Goal: Communication & Community: Answer question/provide support

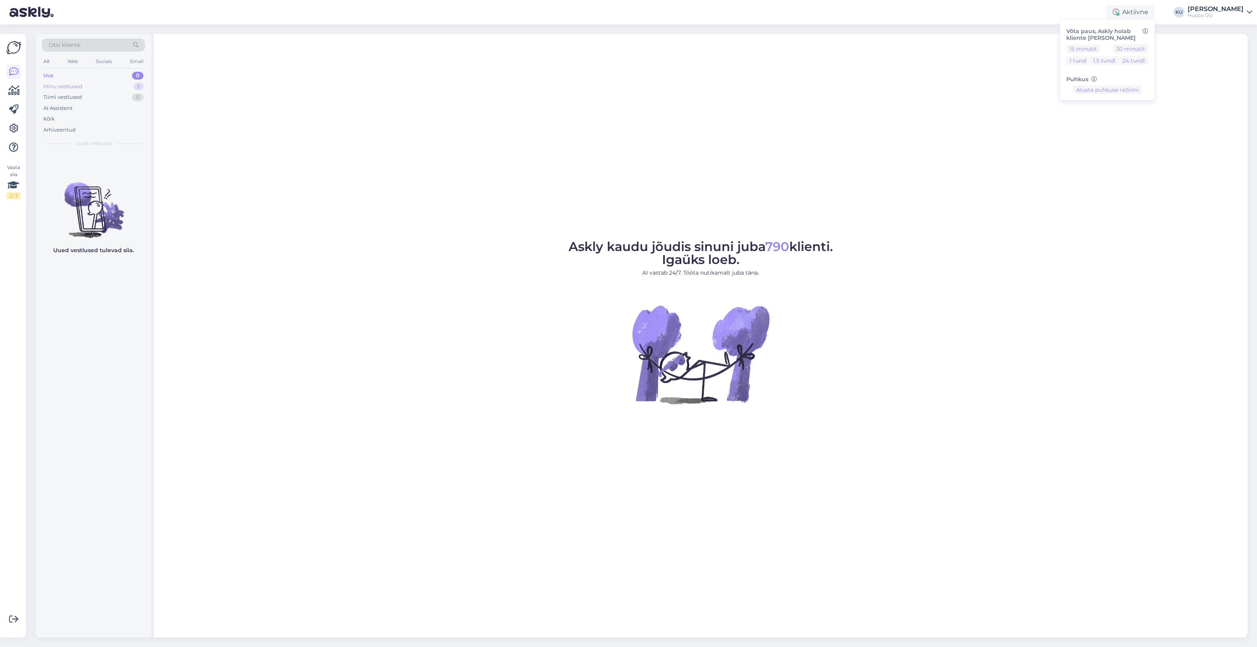
click at [105, 87] on div "Minu vestlused 1" at bounding box center [93, 86] width 103 height 11
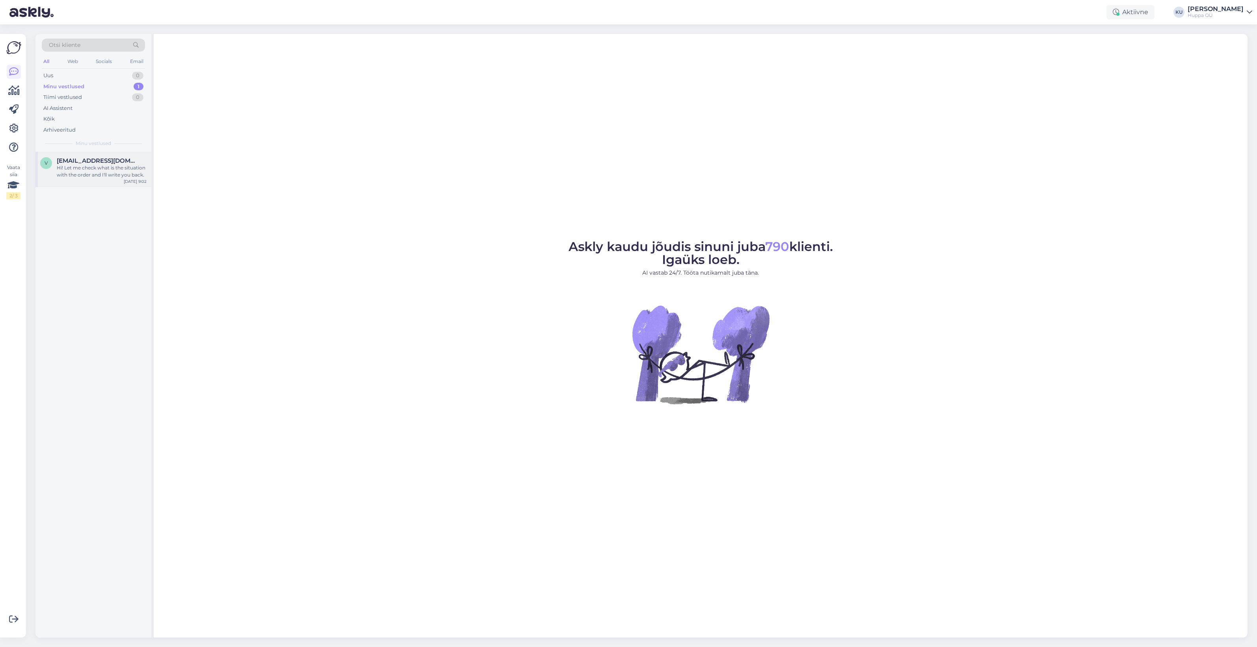
click at [78, 169] on div "Hi! Let me check what is the situation with the order and I'll write you back." at bounding box center [102, 171] width 90 height 14
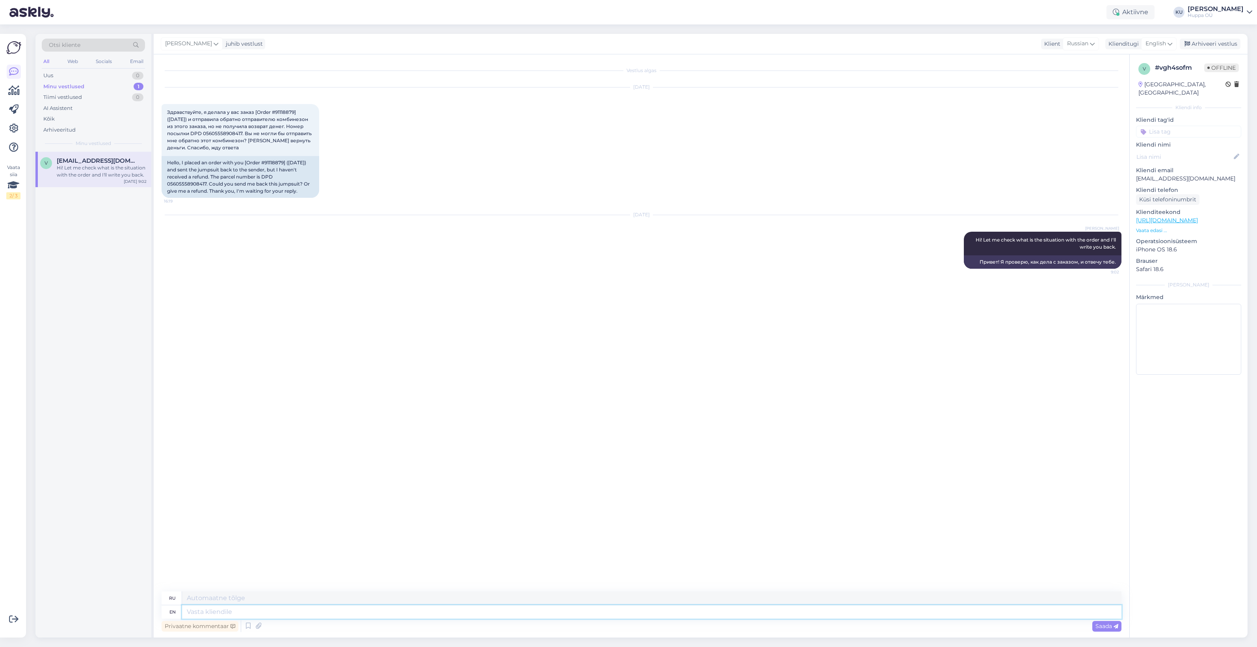
click at [339, 609] on textarea at bounding box center [651, 611] width 939 height 13
type textarea "T"
type textarea "Т"
type textarea "TMoney h"
type textarea "TMoney"
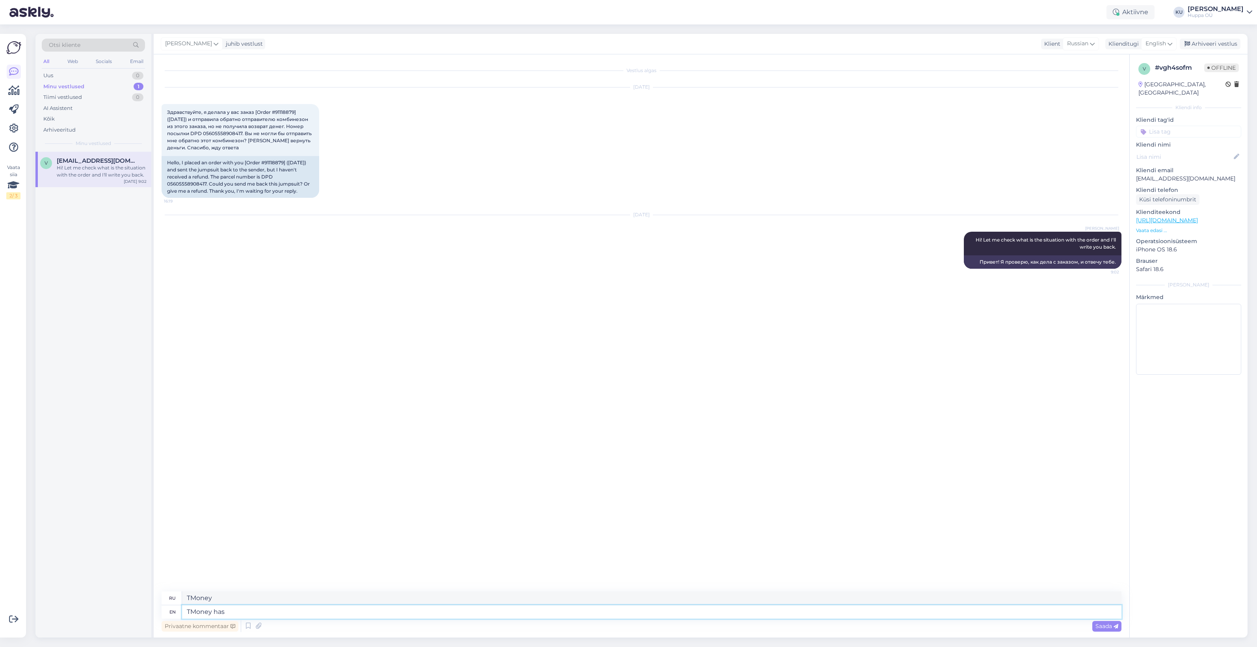
type textarea "TMoney has b"
type textarea "У TMoney есть"
type textarea "TMoney has been re"
type textarea "TMoney был"
type textarea "TMoney has been refunded, yo"
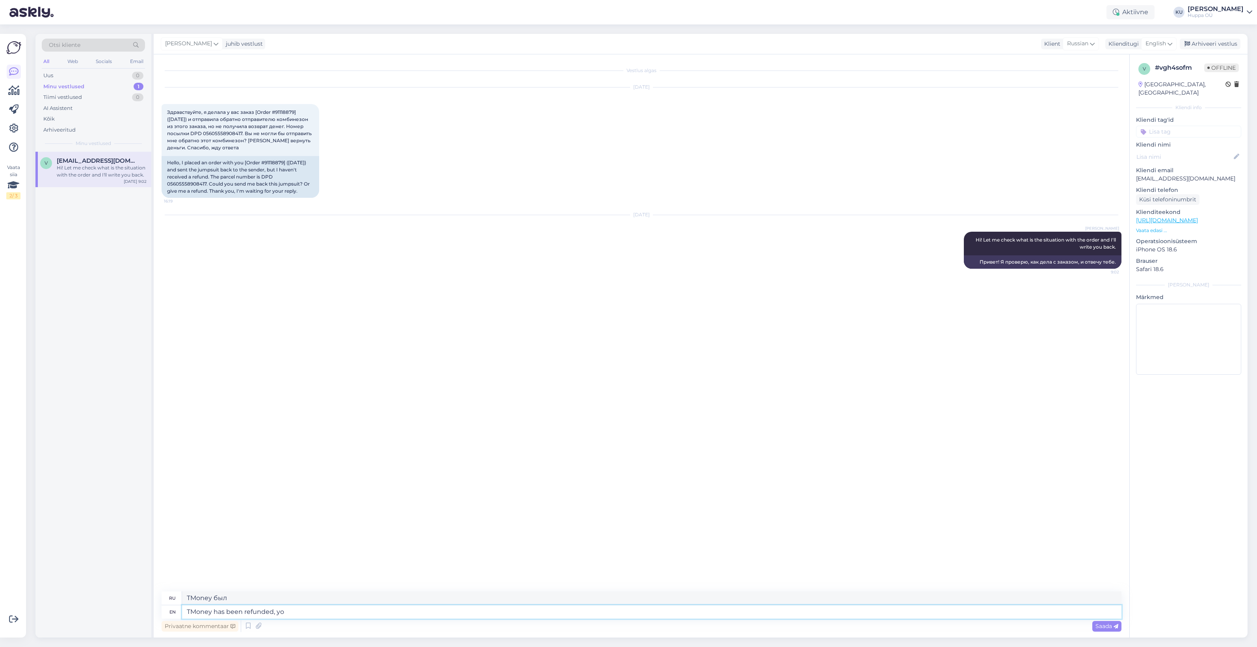
type textarea "TMoney был возвращен,"
type textarea "TMoney has been refunded, you sh"
type textarea "Деньги были возвращены, вы"
type textarea "TMoney has been refunded, you should g"
type textarea "TMoney был возвращен, вам следует"
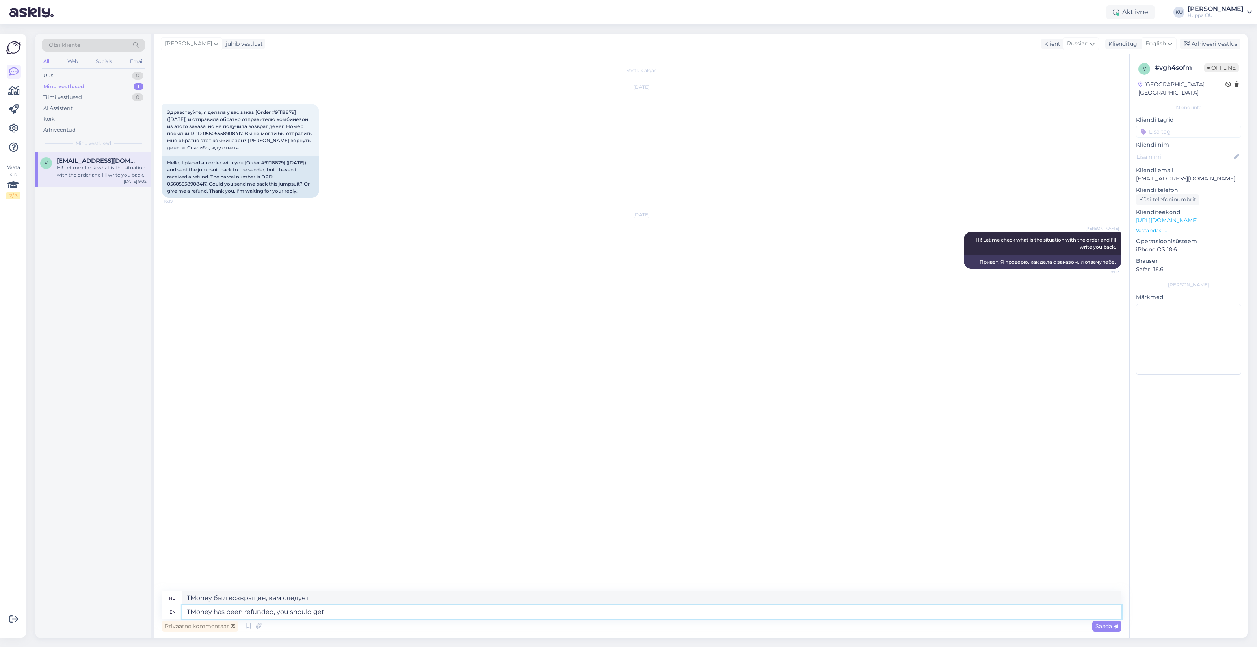
type textarea "TMoney has been refunded, you should get i"
type textarea "Деньги были возвращены, вы должны получить"
type textarea "TMoney has been refunded, you should get it to"
type textarea "Деньги были возвращены, вы должны их получить."
type textarea "TMoney has been refunded, you should get it [DATE]."
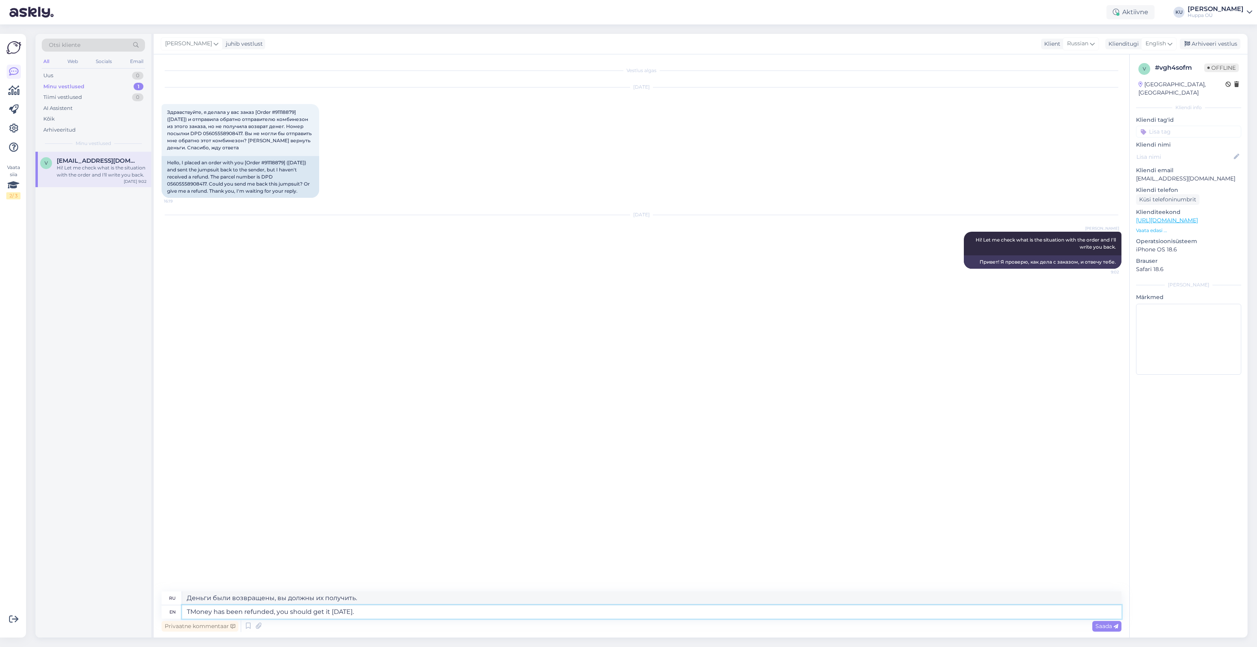
type textarea "Деньги возвращены, вы должны получить их сегодня."
click at [191, 609] on textarea "TMoney has been refunded, you should get it [DATE]." at bounding box center [651, 611] width 939 height 13
type textarea "Money has been refunded, you should get it [DATE]."
type textarea "Деньги возвращены, вы должны их получить сегодня."
type textarea "Money has been refunded, you should get it [DATE]."
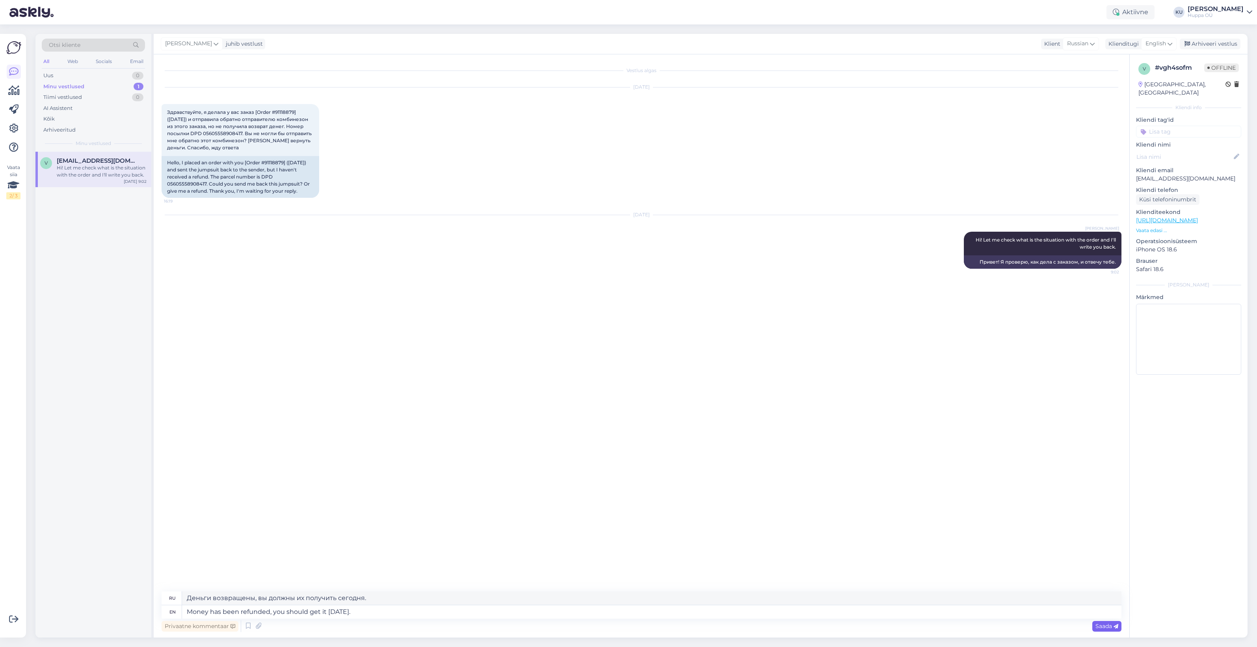
click at [1113, 625] on icon at bounding box center [1115, 626] width 5 height 5
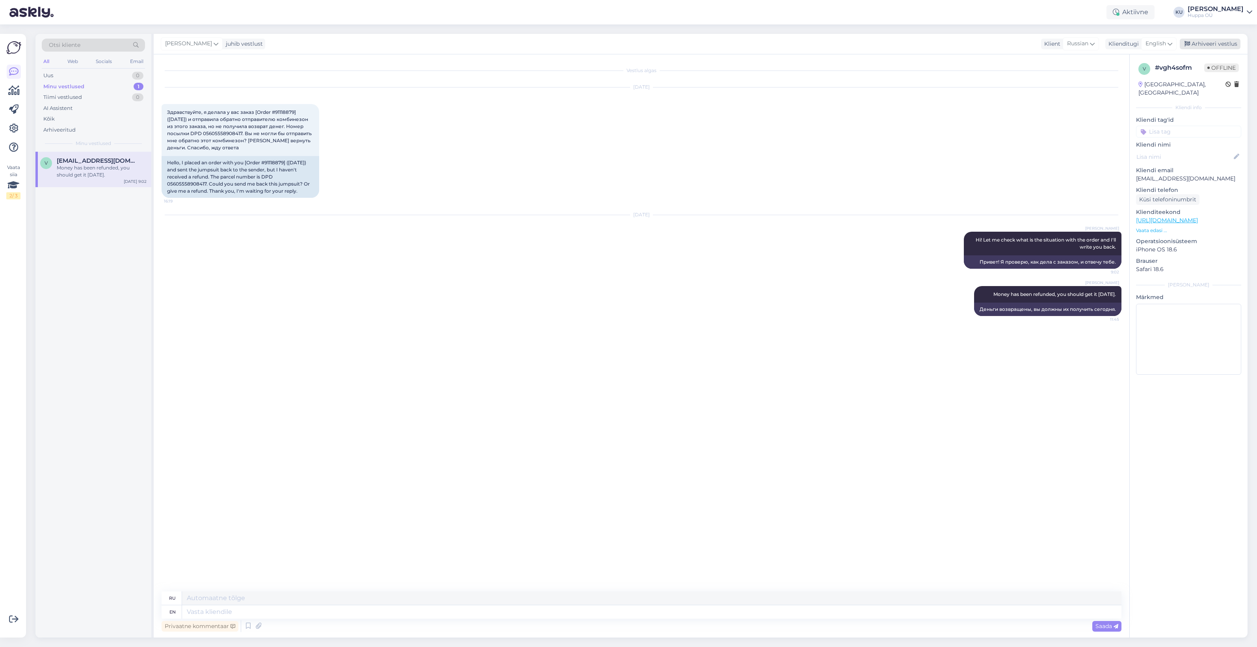
click at [1218, 48] on div "Arhiveeri vestlus" at bounding box center [1209, 44] width 61 height 11
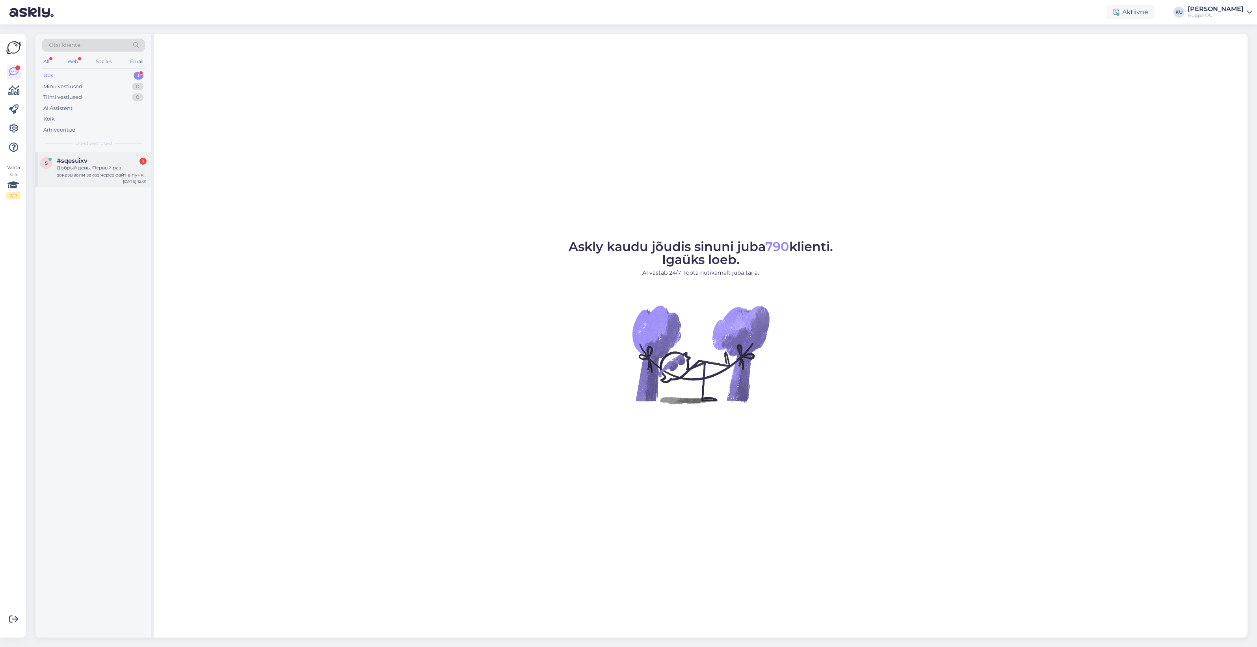
click at [70, 173] on div "Добрый день. Первый раз заказывали заказ через сайт в пункт dpd, к сожалению не…" at bounding box center [102, 171] width 90 height 14
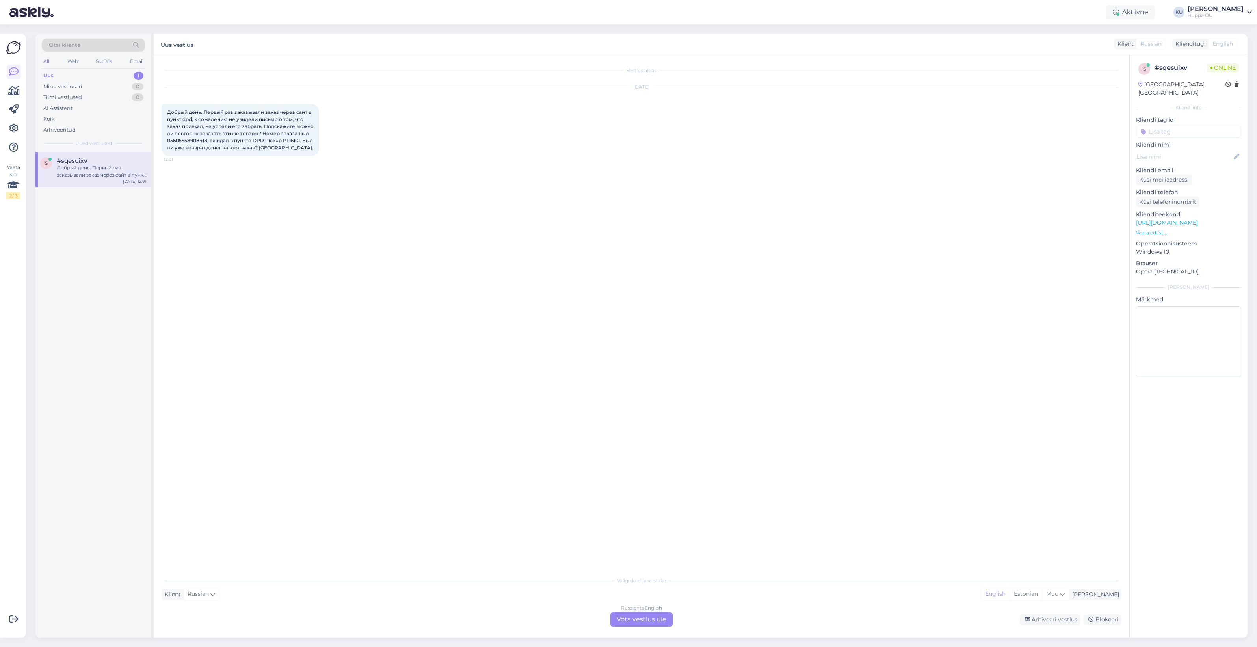
click at [631, 617] on div "Russian to English Võta vestlus üle" at bounding box center [641, 619] width 62 height 14
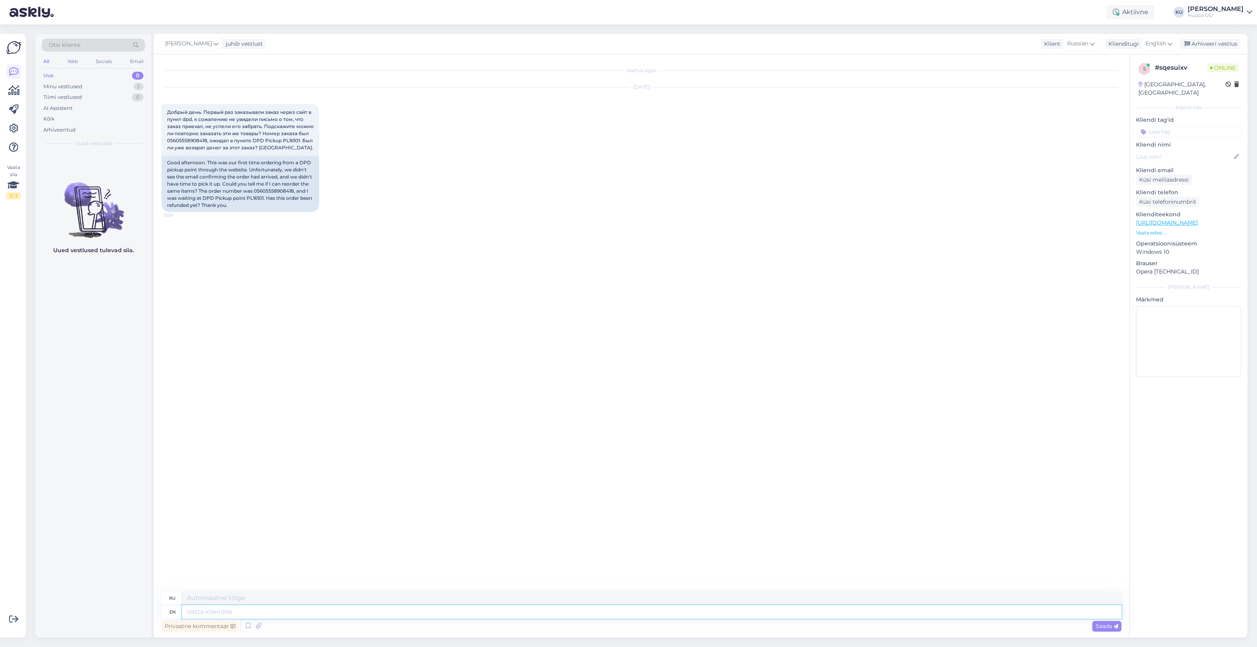
click at [241, 609] on textarea at bounding box center [651, 611] width 939 height 13
type textarea "Hi!"
type textarea "Привет!"
type textarea "Hi! Yes, l"
type textarea "Привет! Да,"
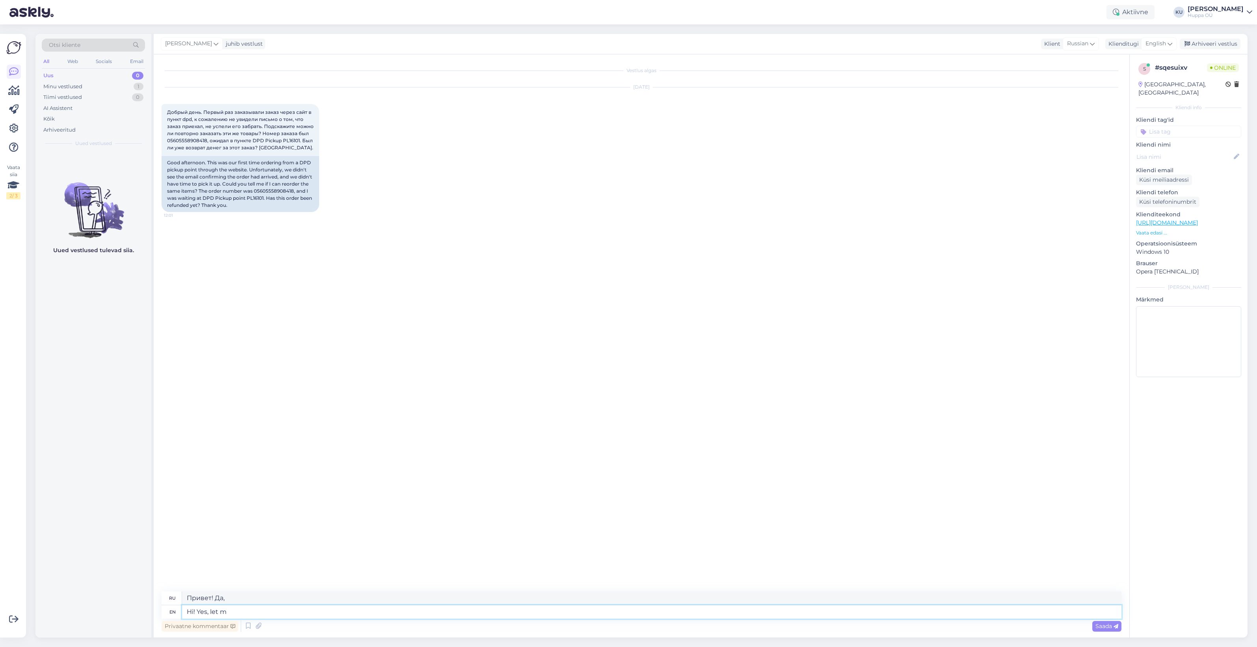
type textarea "Hi! Yes, let me"
type textarea "Привет! Да, позвольте."
type textarea "Hi! Yes, let me c"
type textarea "Привет! Да, позвольте мне"
type textarea "Hi! Yes, let me check wh"
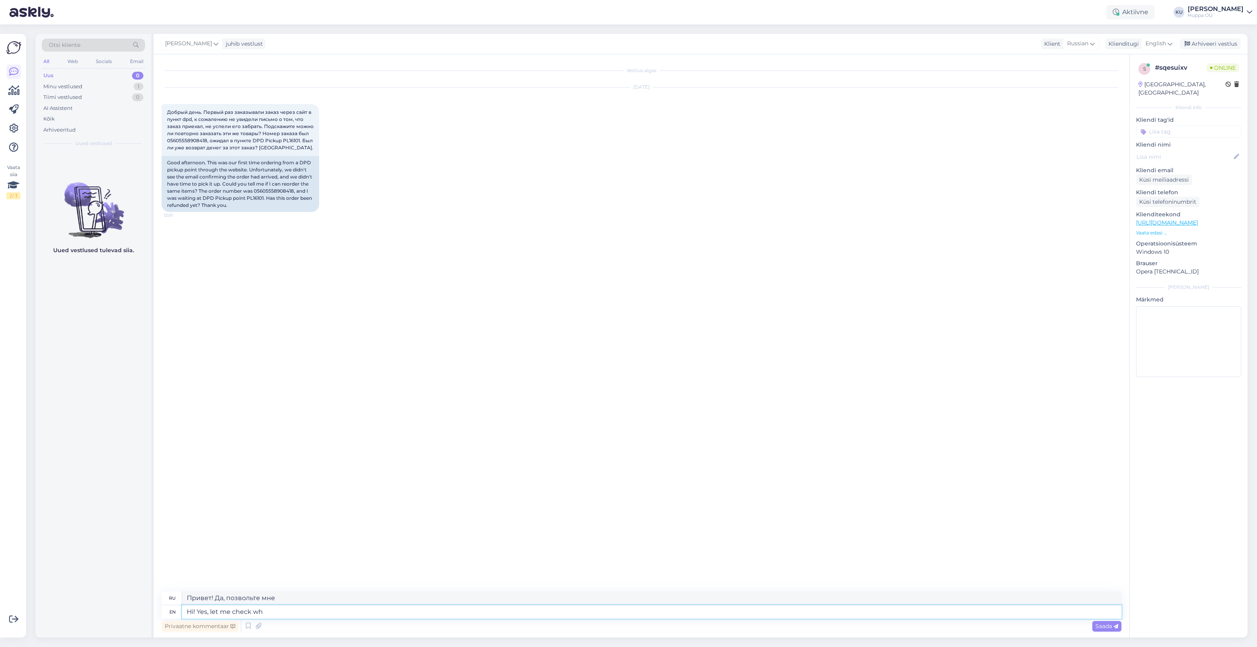
type textarea "Привет! Да, я проверю."
type textarea "Hi! Yes, let me check"
type textarea "Привет! Да, дай-ка я проверю, что"
type textarea "Hi! Yes, let me check"
type textarea "Привет! Да, я проверю."
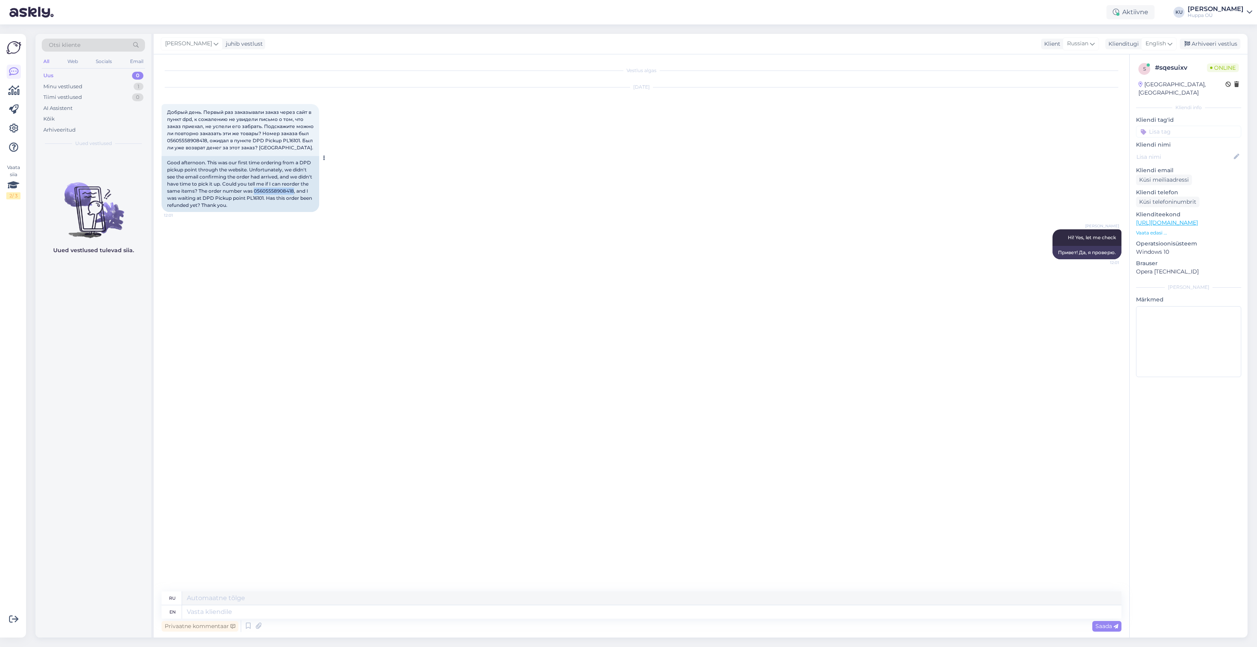
drag, startPoint x: 206, startPoint y: 195, endPoint x: 168, endPoint y: 197, distance: 37.8
click at [168, 197] on div "Good afternoon. This was our first time ordering from a DPD pickup point throug…" at bounding box center [240, 184] width 158 height 56
copy div "05605558908418"
click at [205, 605] on textarea at bounding box center [651, 611] width 939 height 13
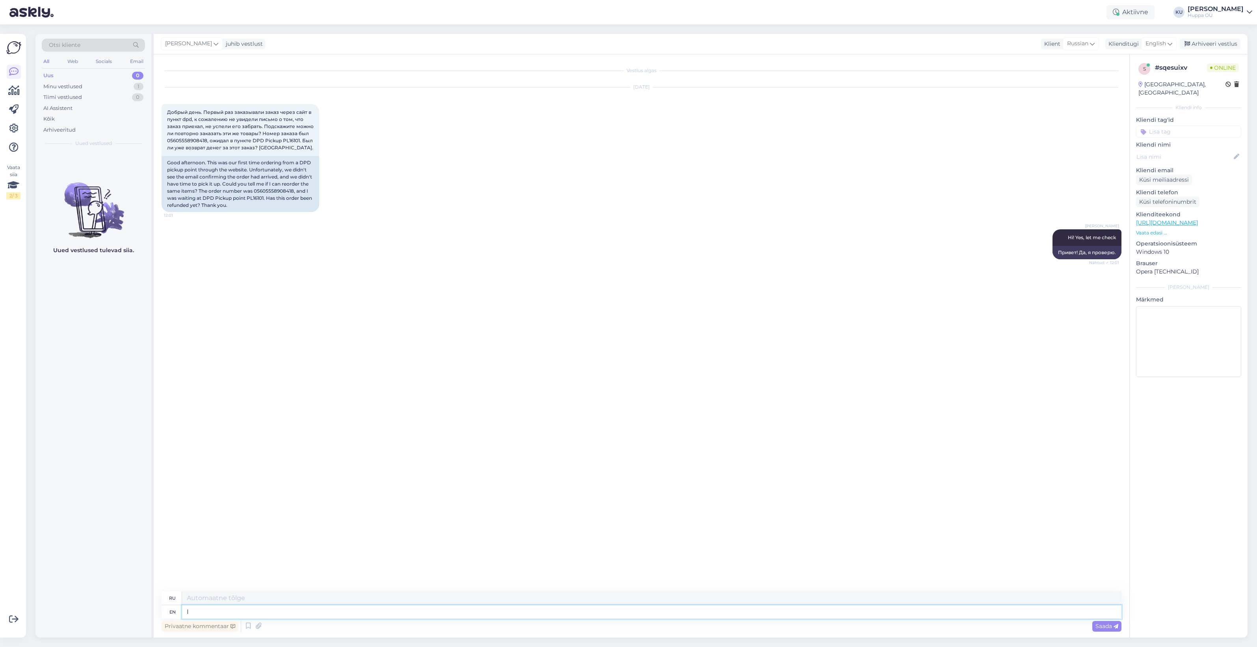
type textarea "I c"
type textarea "я"
type textarea "I can s"
type textarea "Я могу"
type textarea "I can see t"
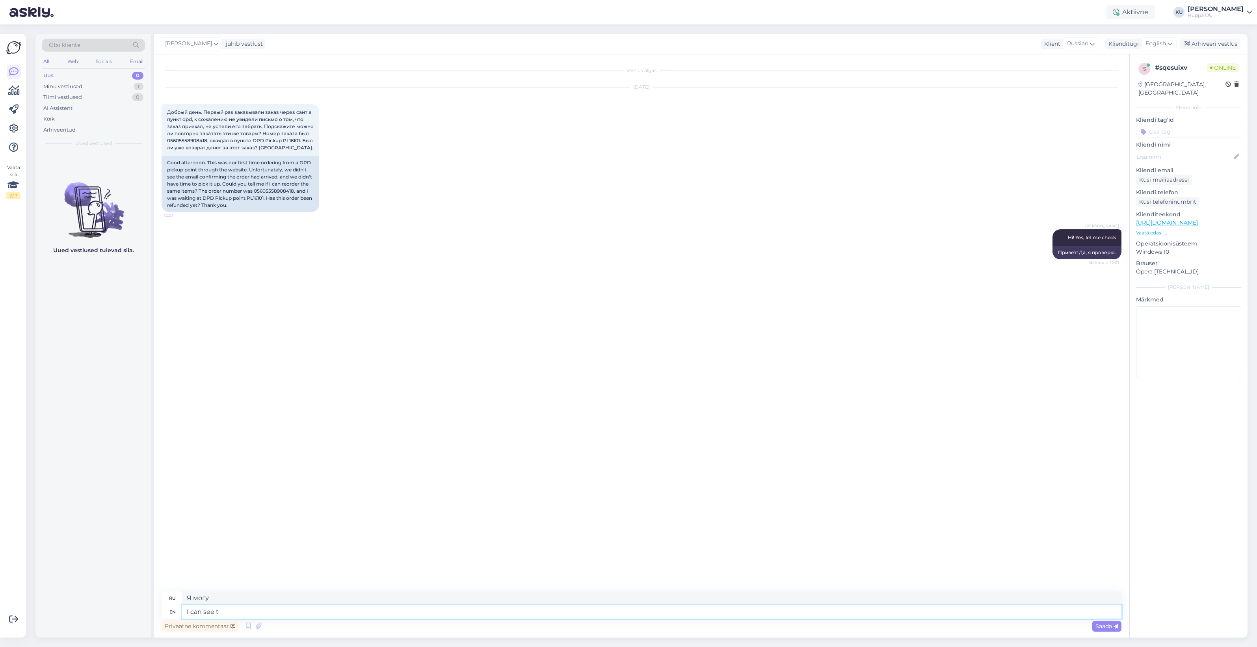
type textarea "я вижу"
type textarea "I can see that t"
type textarea "Я вижу, что"
type textarea "I can see that the parcel is"
type textarea "Я вижу, что посылка"
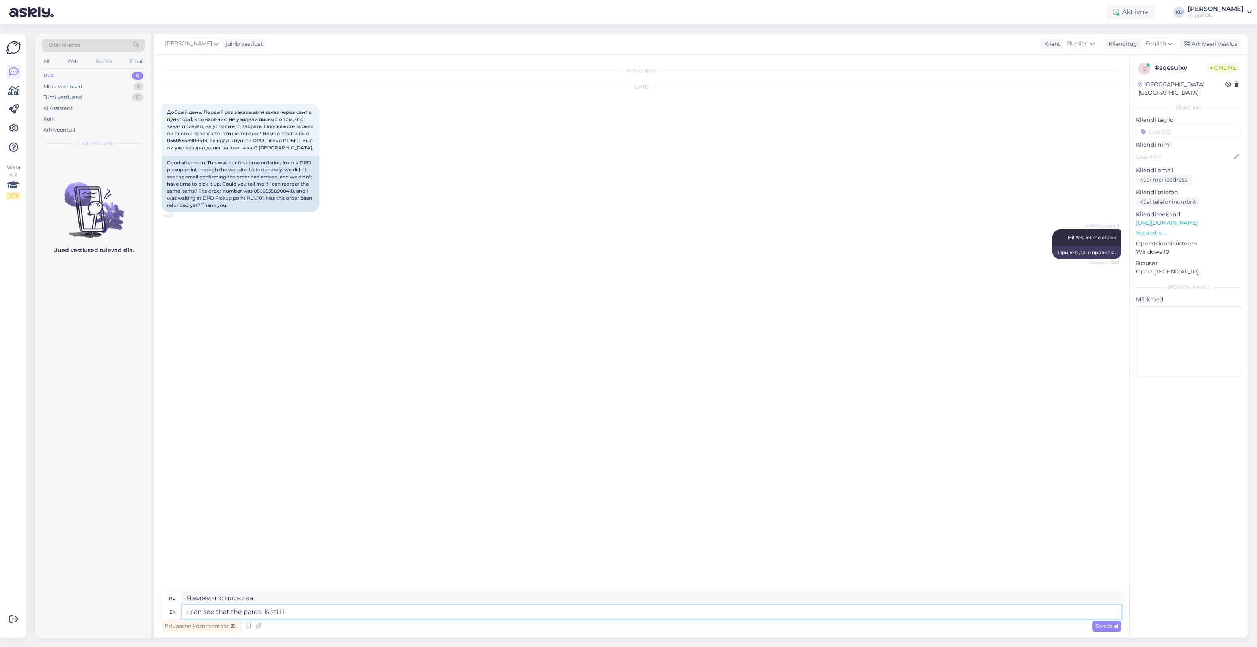
type textarea "I can see that the parcel is still in"
type textarea "Я вижу, что посылка все еще"
type textarea "I can see that the parcel is still in th"
type textarea "Я вижу, что посылка все еще в"
type textarea "I can see that the parcel is still in the parce"
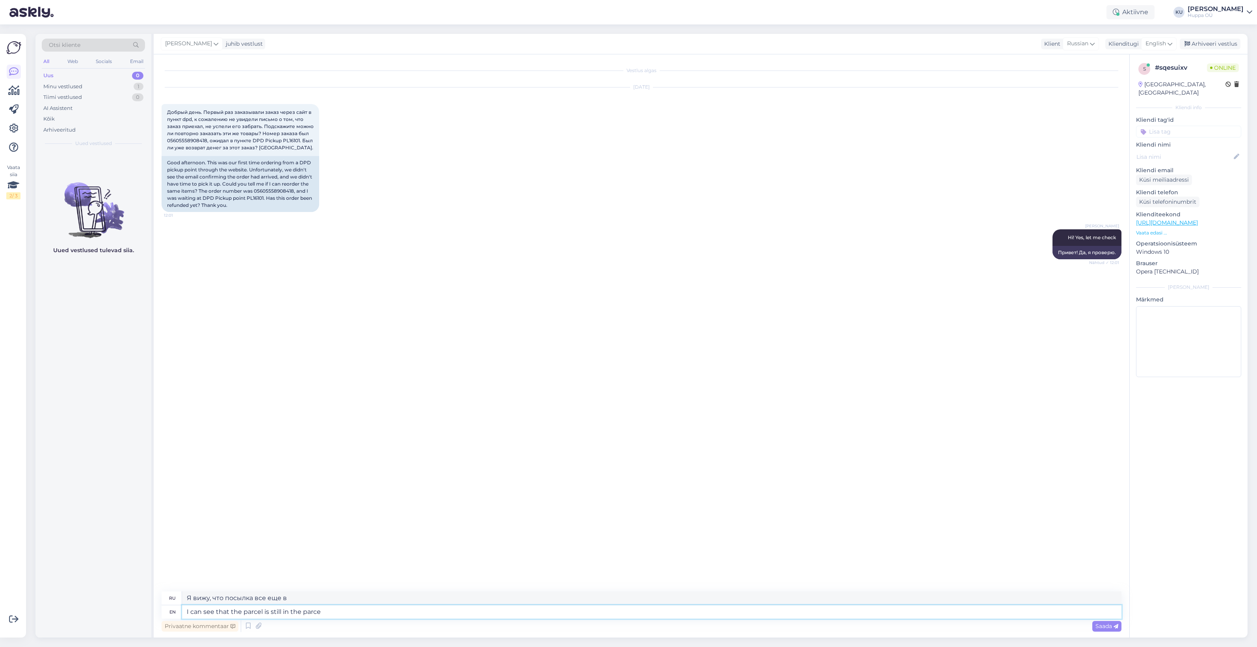
type textarea "Я вижу, что посылка все еще в посылке."
type textarea "I can see that the parcel is still in the parcel machine for p"
type textarea "Я вижу, что посылка все еще в посылочном автомате."
type textarea "I can see that the parcel is still in the parcel machine for pick"
type textarea "Я вижу, что посылка все еще находится в посылочном автомате."
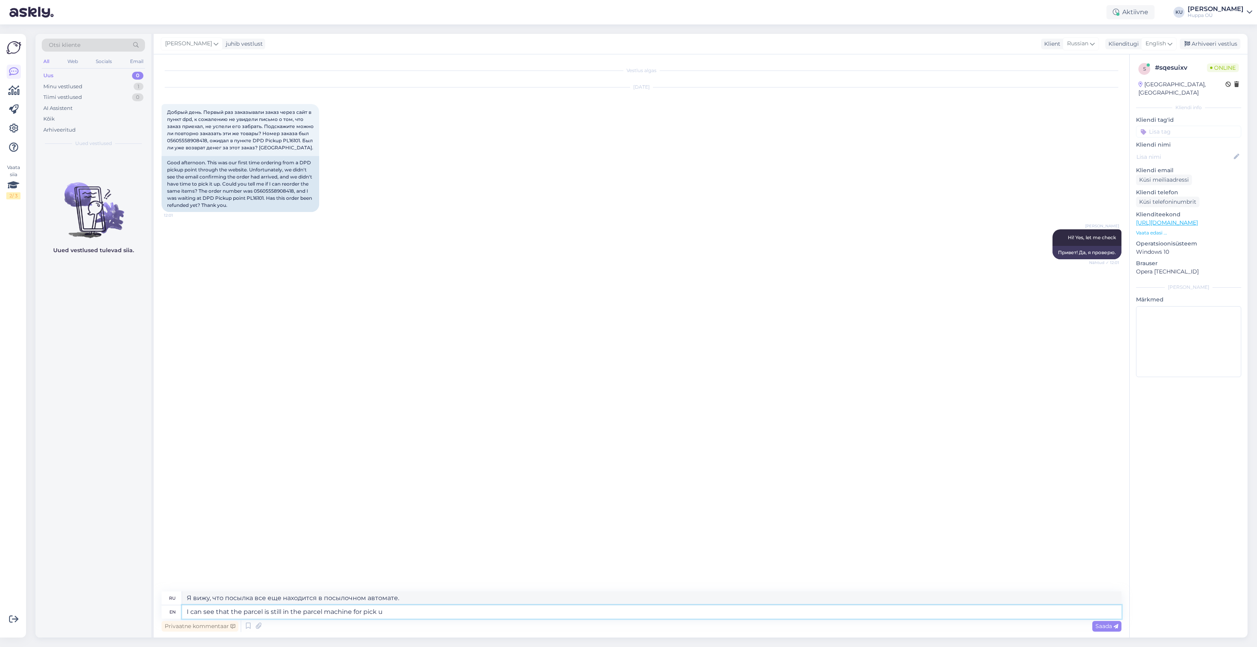
type textarea "I can see that the parcel is still in the parcel machine for pick up"
type textarea "Я вижу, что посылка все еще находится в посылочном автомате для выдачи."
type textarea "I can see that the parcel is still in the parcel machine for pick up.. or di"
type textarea "Я вижу, что посылка все еще находится в пакомате и ее можно up.."
type textarea "I can see that the parcel is still in the parcel machine for pick up.. or did"
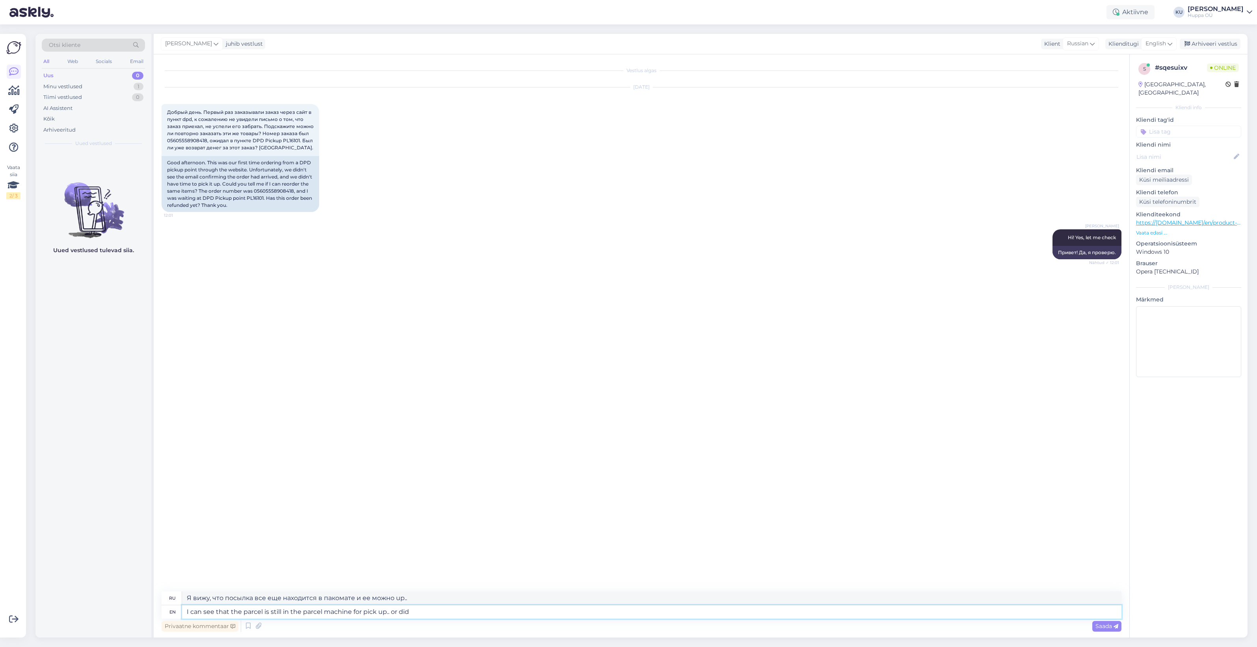
type textarea "Я вижу, что посылка все еще находится в пакомате и ждет, когда up.. или"
type textarea "I can see that the parcel is still in the parcel machine for pick up.. or did y…"
type textarea "Я вижу, что посылка все еще находится в пакомате и ее можно up.. Или нет?"
type textarea "I can see that the parcel is still in the parcel machine for pick up.. or did y…"
type textarea "Я вижу, что посылка все еще находится в пакомате и ждет, когда up.. Или вы"
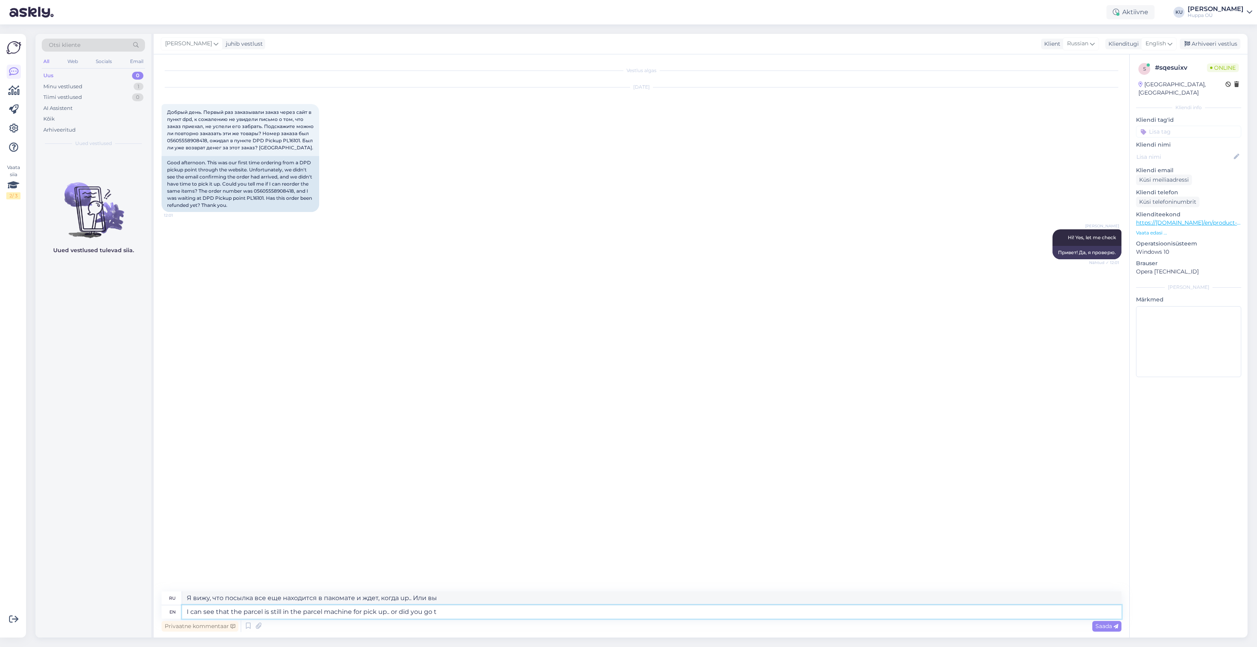
type textarea "I can see that the parcel is still in the parcel machine for pick up.. or did y…"
type textarea "Я вижу, что посылка все еще находится в пакомате, ее можно up.. Или вы пошли?"
type textarea "I can see that the parcel is still in the parcel machine for pick up.. or did y…"
type textarea "Я вижу, что посылка все еще находится в пакомате, ее можно up.. Или вы пошли в"
type textarea "I can see that the parcel is still in the parcel machine for pick up.. or did y…"
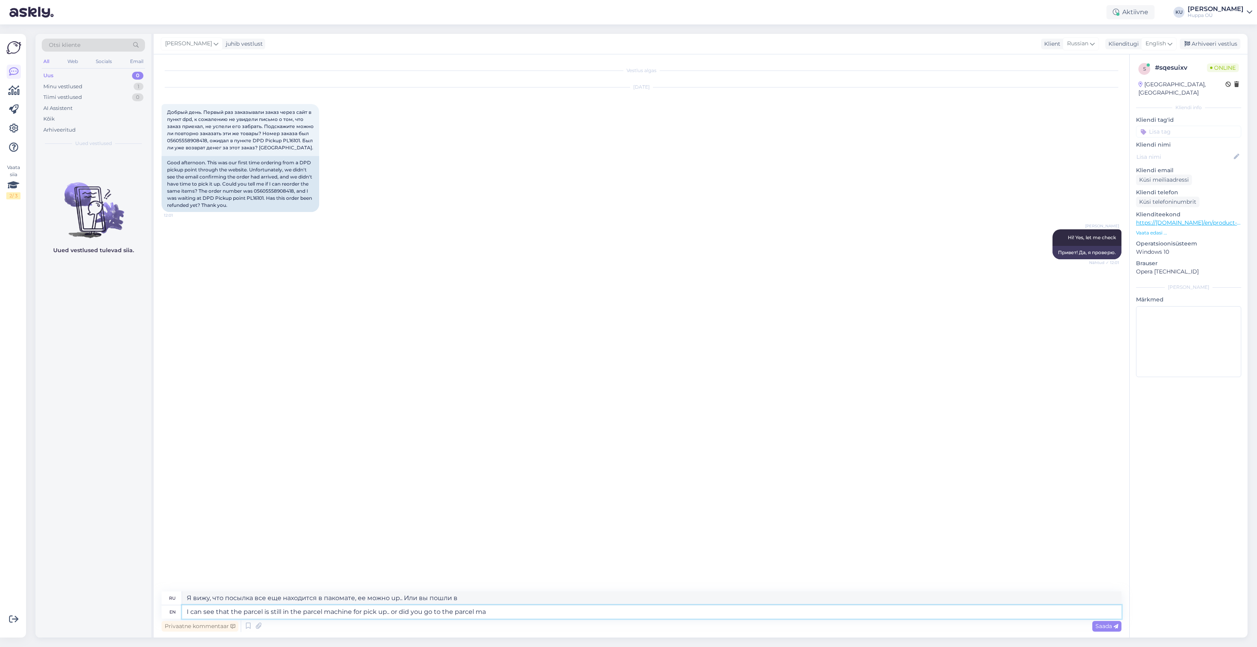
type textarea "Я вижу, что посылка все еще находится в пакомате, и ее можно up.. Или вы уже по…"
type textarea "I can see that the parcel is still in the parcel machine for pick up.. or did y…"
type textarea "Я вижу, что посылка все еще находится в пакомате и ее можно up.. Или вы уже под…"
type textarea "I can see that the parcel is still in the parcel machine for pick up.. or did y…"
type textarea "Я вижу, что посылка все еще находится в пакомате, и ее можно up.. Или вы подошл…"
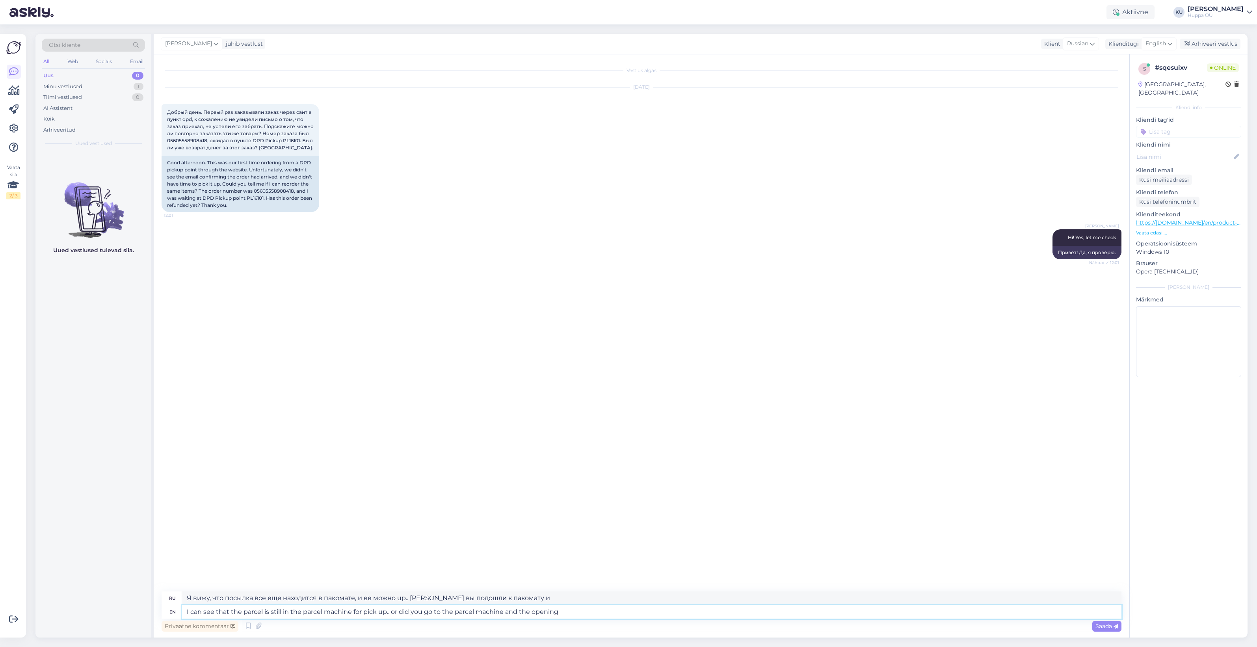
type textarea "I can see that the parcel is still in the parcel machine for pick up.. or did y…"
type textarea "Я вижу, что посылка все еще находится в пакомате, и ее можно up.. Или вы подошл…"
type textarea "I can see that the parcel is still in the parcel machine for pick up.. or did y…"
type textarea "Я вижу, что посылка все еще находится в пакомате, и ее можно up.. Или вы подошл…"
type textarea "I can see that the parcel is still in the parcel machine for pick up.. or did y…"
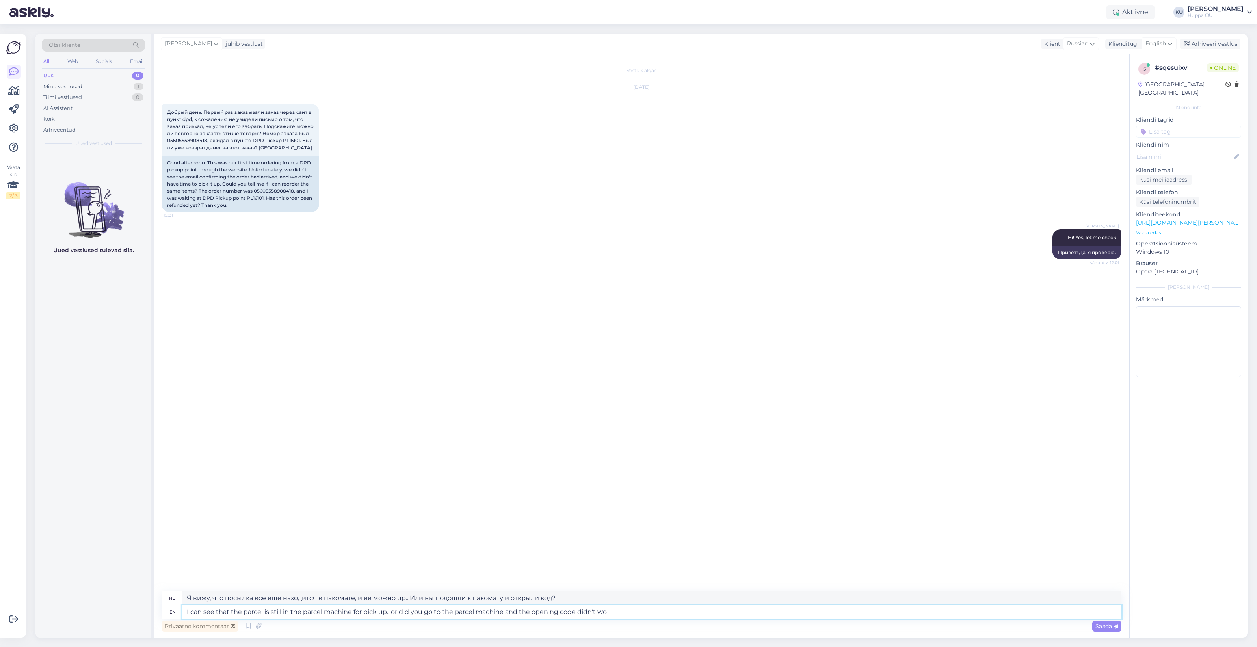
type textarea "Я вижу, что посылка все еще находится в пакомате, и ее можно up.. Или вы подошл…"
type textarea "I can see that the parcel is still in the parcel machine for pick up.. or did y…"
type textarea "Я вижу, что посылка все еще находится в пакомате и ее можно up.. Или вы подошли…"
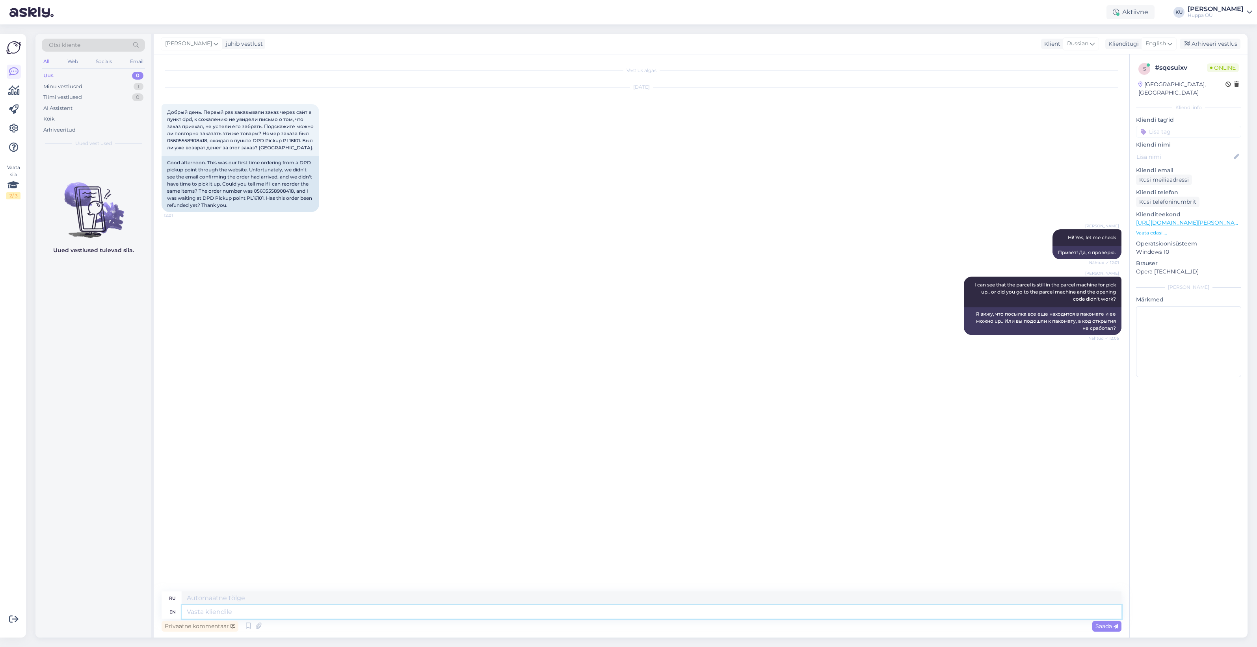
click at [233, 612] on textarea at bounding box center [651, 611] width 939 height 13
paste textarea "https://www.dpdgroup.com/ee/mydpd/my-parcels/track?parcelNumber=05605558908418&…"
type textarea "https://www.dpdgroup.com/ee/mydpd/my-parcels/track?parcelNumber=05605558908418&…"
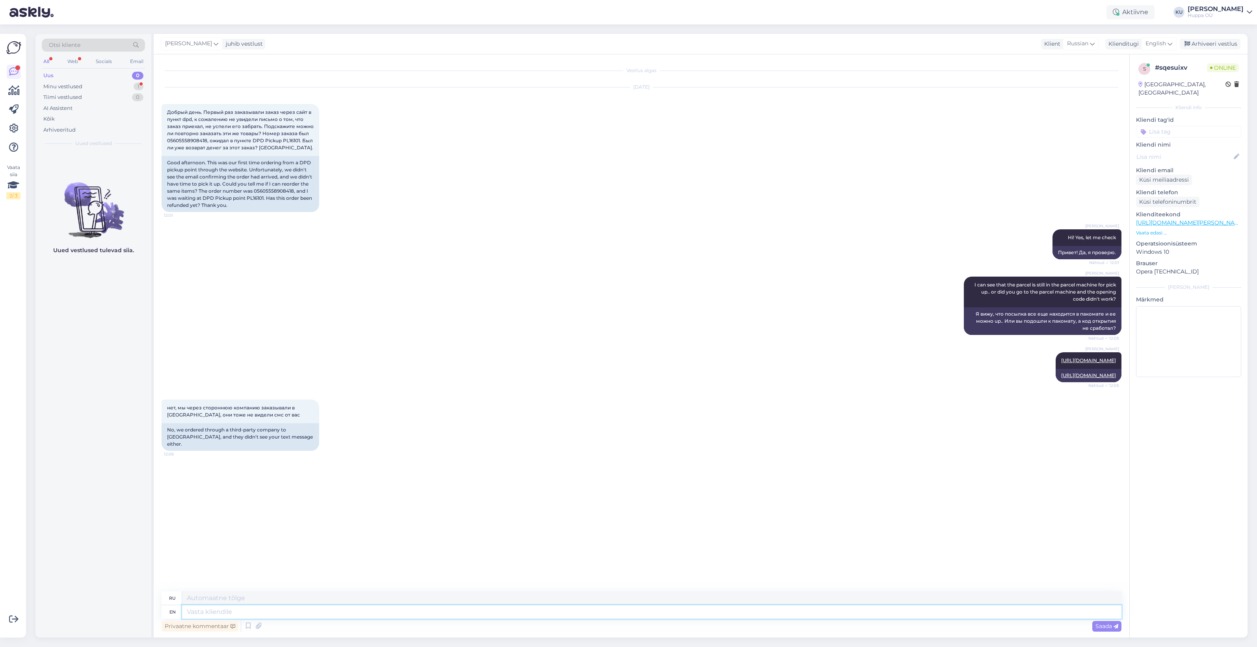
click at [233, 612] on textarea at bounding box center [651, 611] width 939 height 13
type textarea "Check th"
type textarea "Проверять"
type textarea "Check the l"
type textarea "Проверьте"
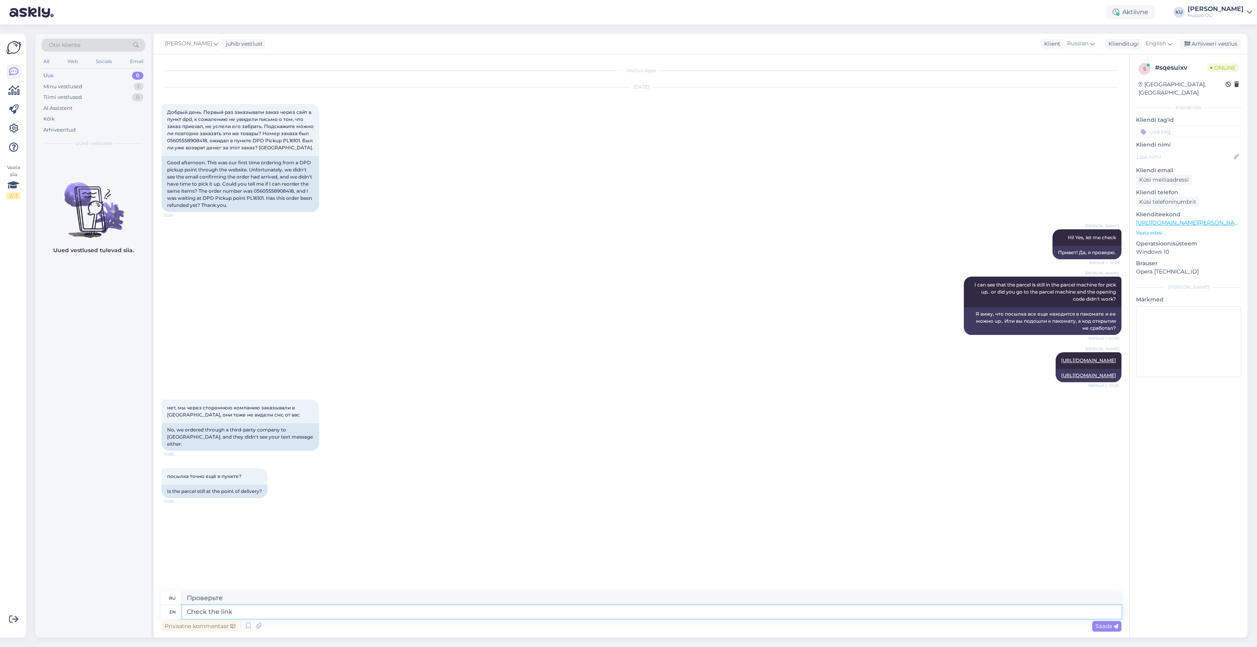
type textarea "Check the link"
type textarea "Проверьте ссылку"
type textarea "Check the link I"
type textarea "Проверьте ссылку."
type textarea "Check the link I sent"
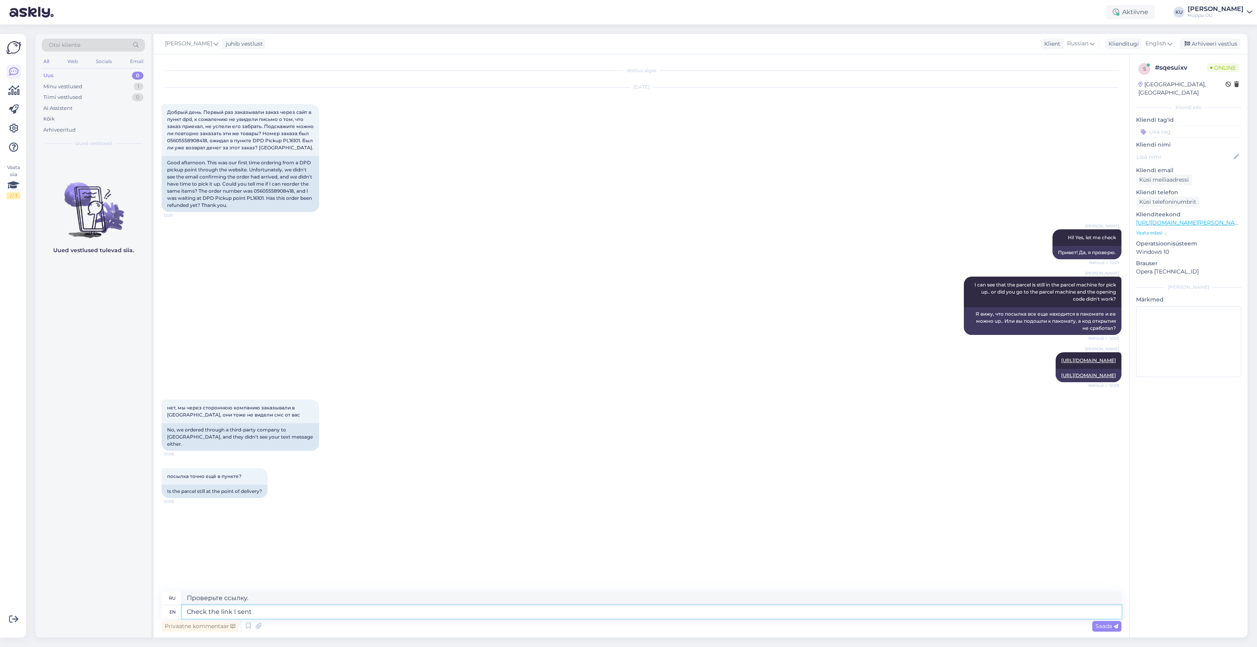
type textarea "Проверьте ссылку, которую я отправил."
click at [200, 607] on textarea at bounding box center [651, 611] width 939 height 13
type textarea "It's at"
type textarea "Его"
type textarea "It's at t"
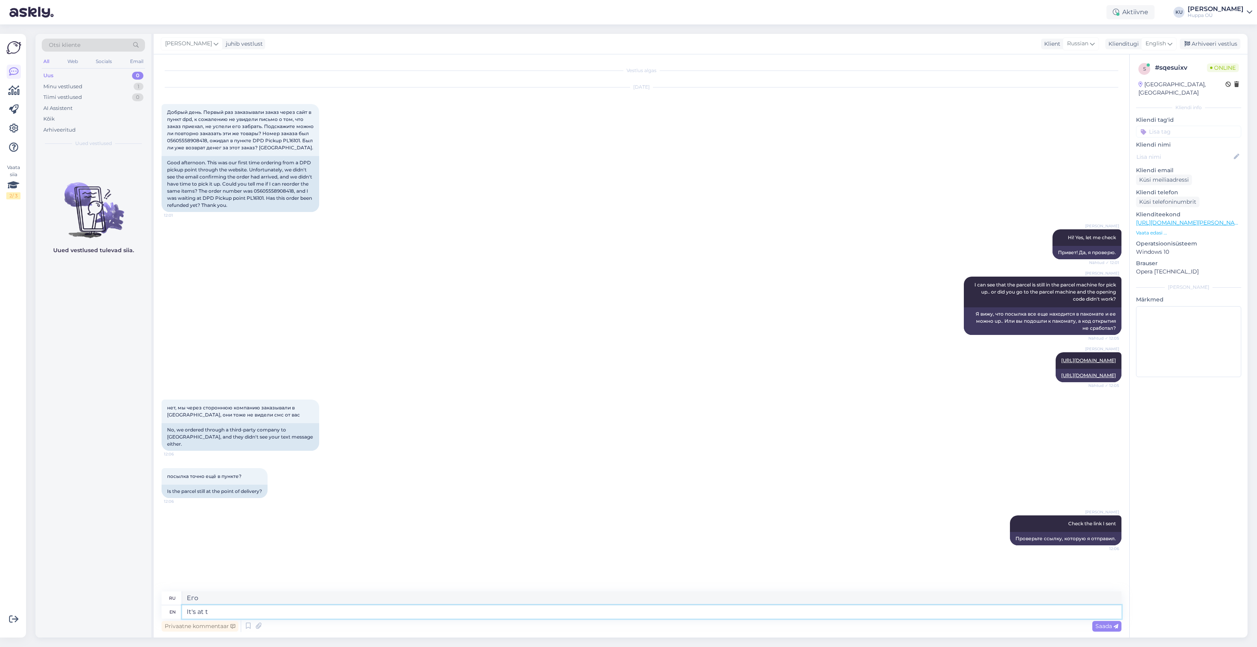
type textarea "Это в"
type textarea "It's at this"
type textarea "Это в этом"
type textarea "It's at this parcel ma"
type textarea "Это в этом пакете"
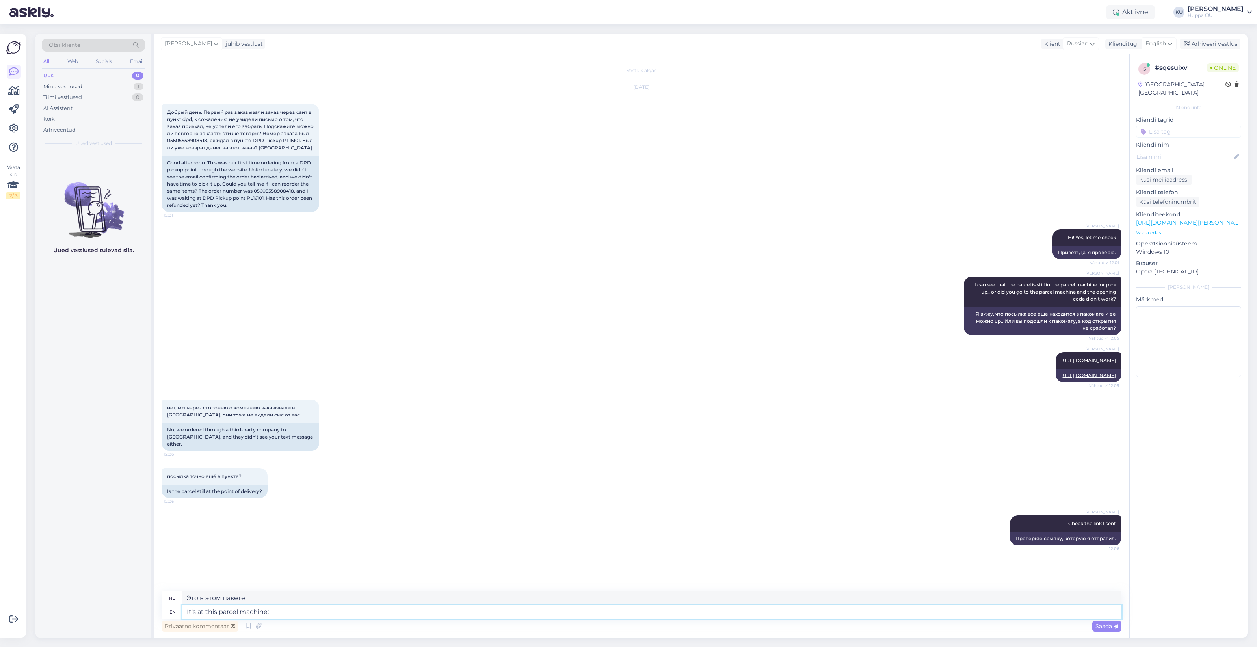
type textarea "It's at this parcel machine:"
type textarea "Это в этом пакомате:"
paste textarea "DPD Pickup - Abc Polisa Al. Konstytucji 3-go Maja 24 15776 Białystok"
type textarea "It's at this parcel machine: DPD Pickup - Abc Polisa Al. Konstytucji 3-go Maja …"
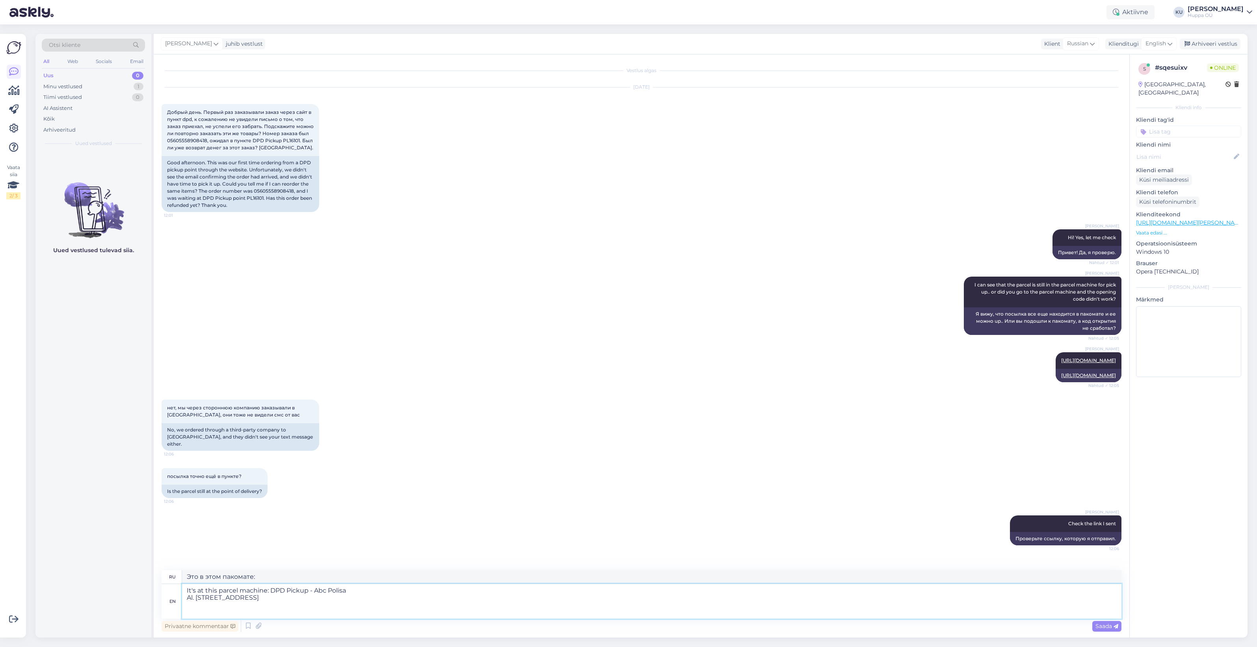
type textarea "В этом посылочном автомате: DPD Pickup - Abc Polisa Al. Konstytucji 3-go Maja 2…"
type textarea "It's at this parcel machine: DPD Pickup - Abc Polisa Al. Konstytucji 3-go Maja …"
click at [1109, 627] on span "Saada" at bounding box center [1106, 625] width 23 height 7
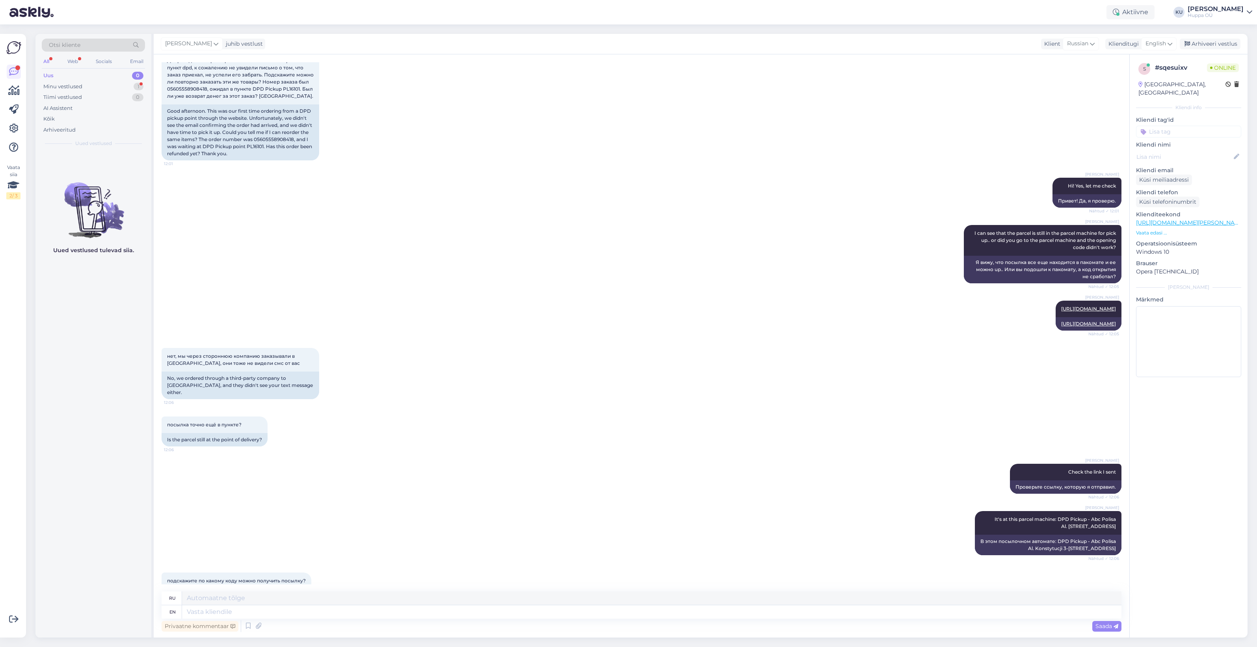
scroll to position [99, 0]
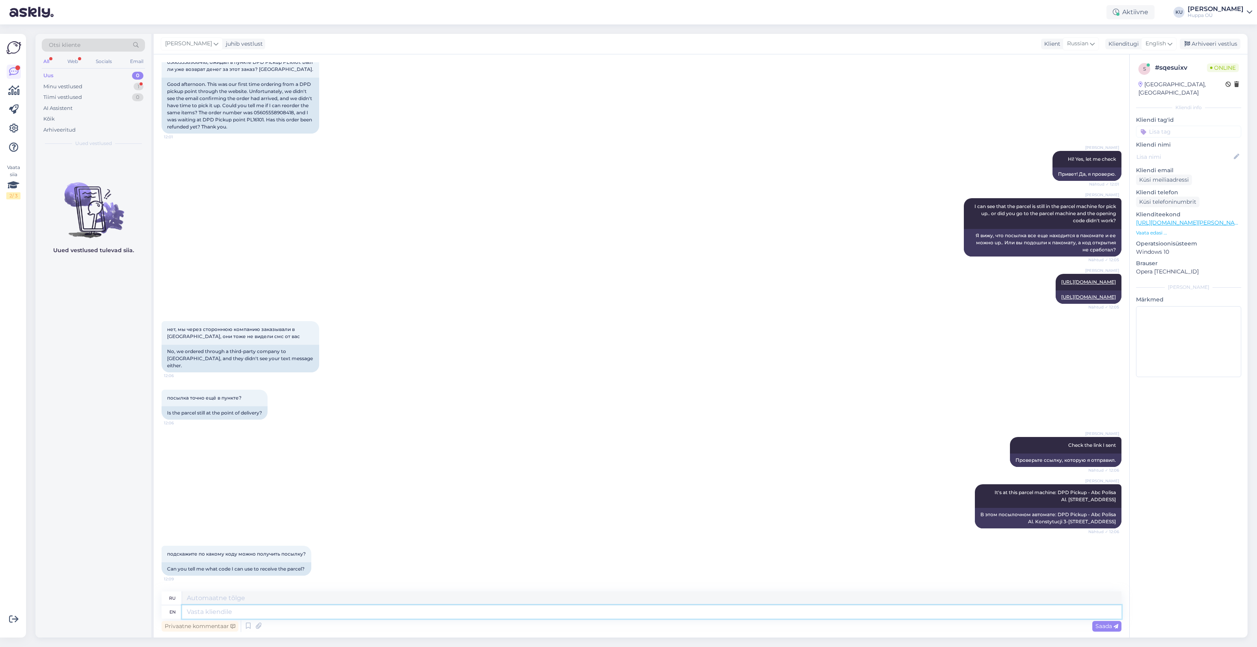
click at [333, 609] on textarea at bounding box center [651, 611] width 939 height 13
type textarea "No, I"
type textarea "Нет,"
type textarea "No, I do"
type textarea "Нет, я"
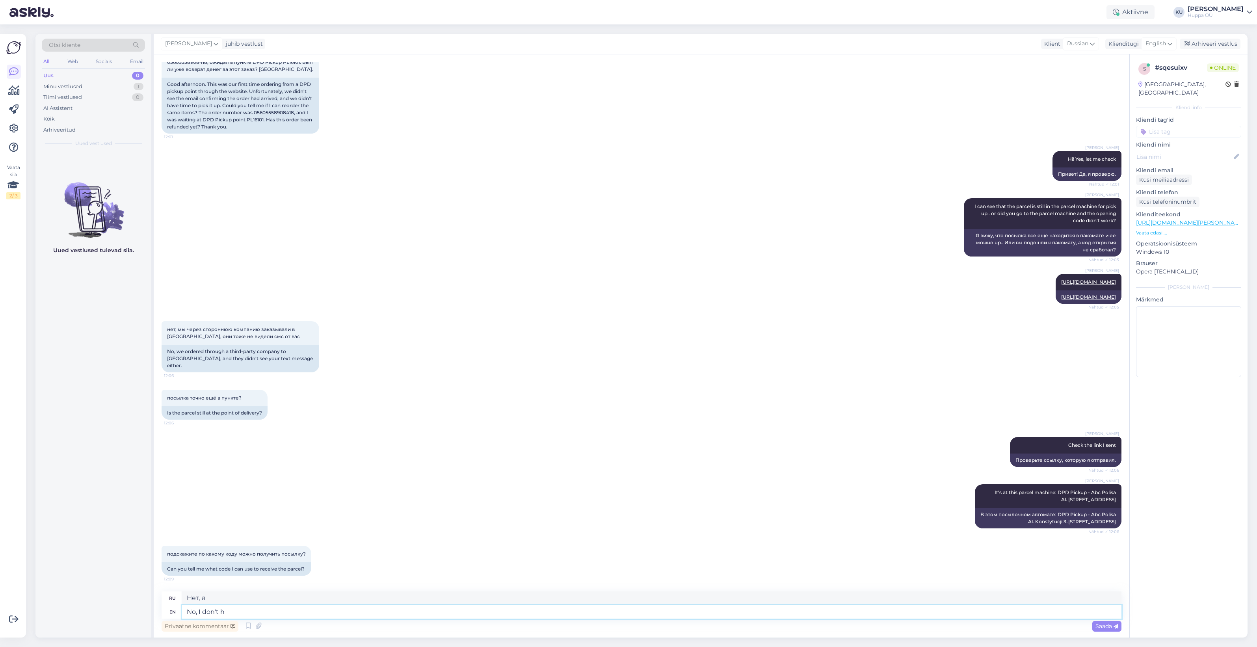
type textarea "No, I don't ha"
type textarea "Нет, не знаю."
type textarea "No, I don't have"
type textarea "Нет, у меня нет."
type textarea "No, I don't have it -"
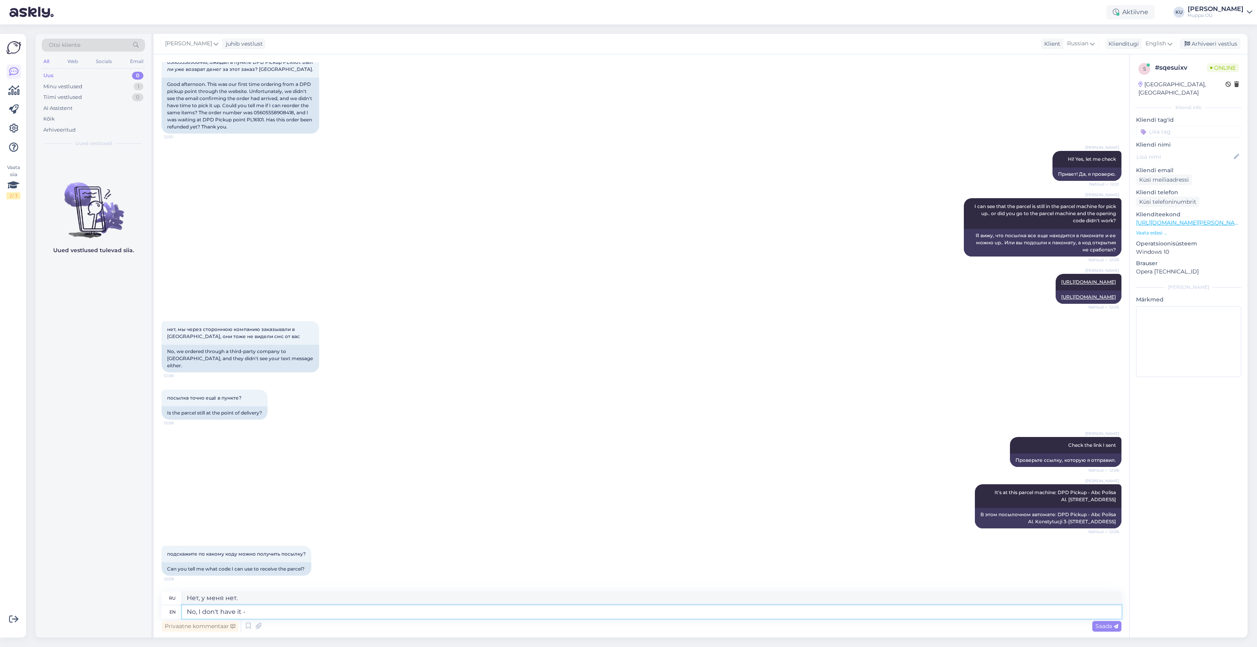
type textarea "Нет, у меня его нет."
type textarea "No, I don't have it - you sh"
type textarea "Нет, у меня его нет - у тебя"
type textarea "No, I don't have it - you should've go"
type textarea "Нет, у меня его нет, а у тебя должен быть."
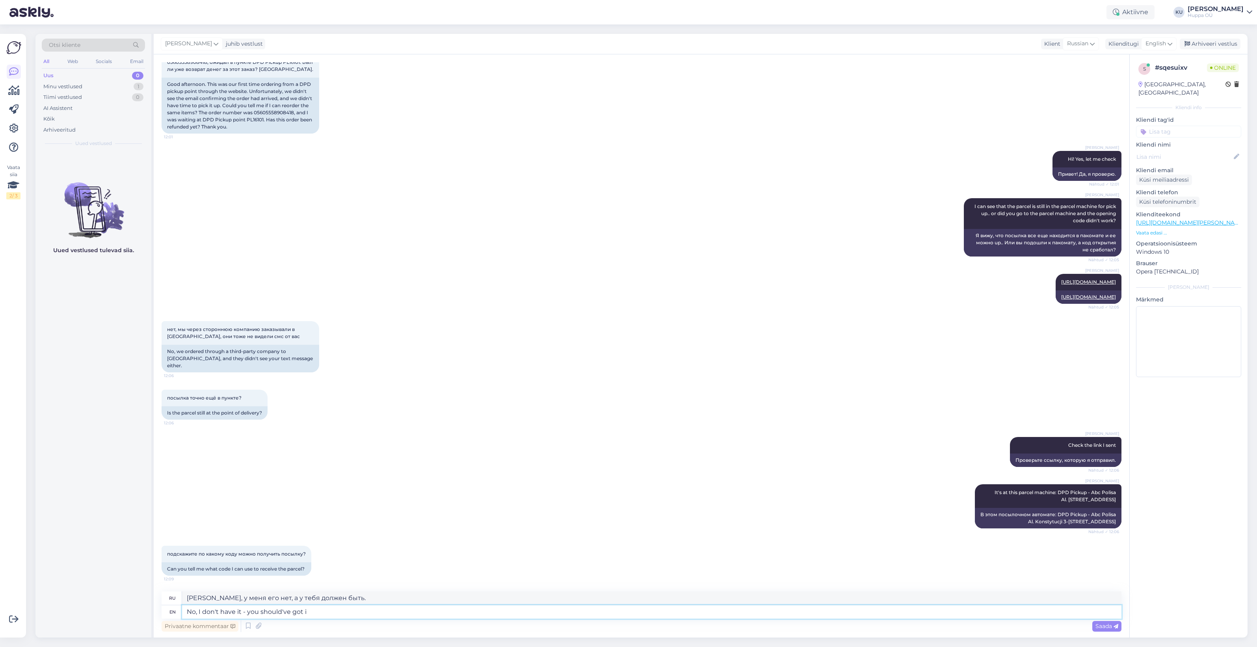
type textarea "No, I don't have it - you should've got it"
type textarea "Нет, у меня его нет, а у тебя он должен быть."
type textarea "No, I don't have it - you should've got it"
type textarea "Нет, у меня его нет — он должен быть у тебя."
type textarea "No, I don't have it - you should've got it to your p"
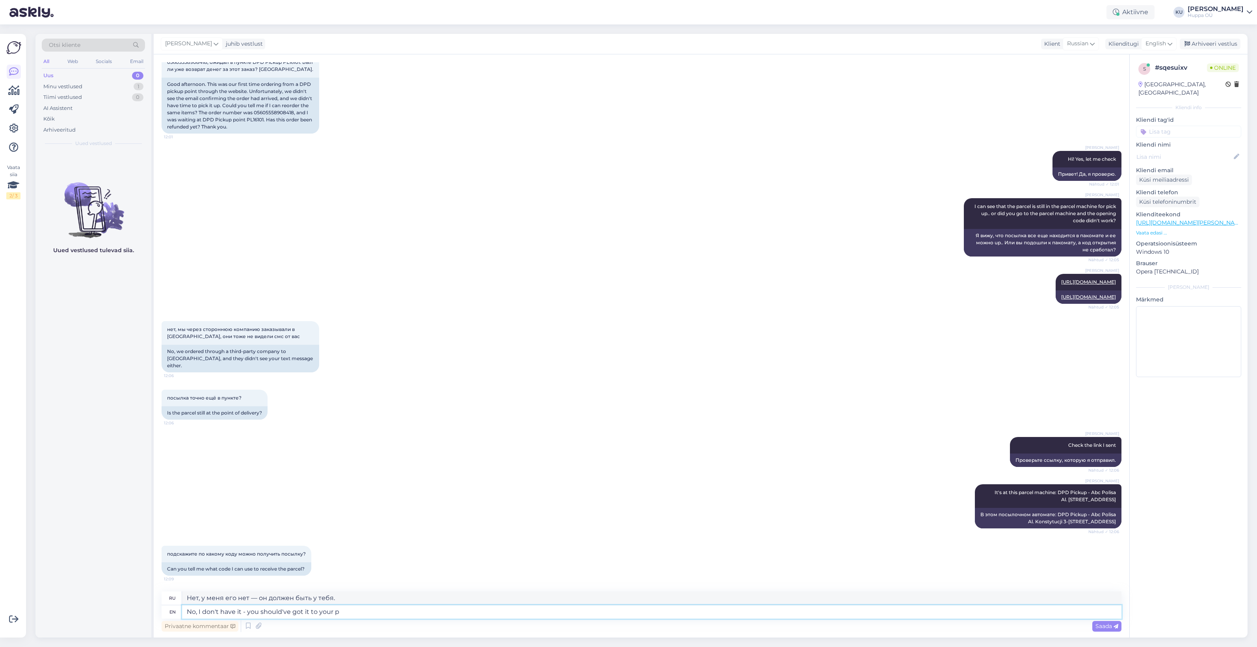
type textarea "Нет, у меня его нет. Ты должен был его иметь при себе."
type textarea "No, I don't have it - you should've got it to your phone a"
type textarea "Нет, у меня его нет. Он должен быть у тебя на телефоне."
type textarea "No, I don't have it - you should've got it to your phone and e"
type textarea "Нет, у меня его нет. Ты должен был записать его на свой телефон и"
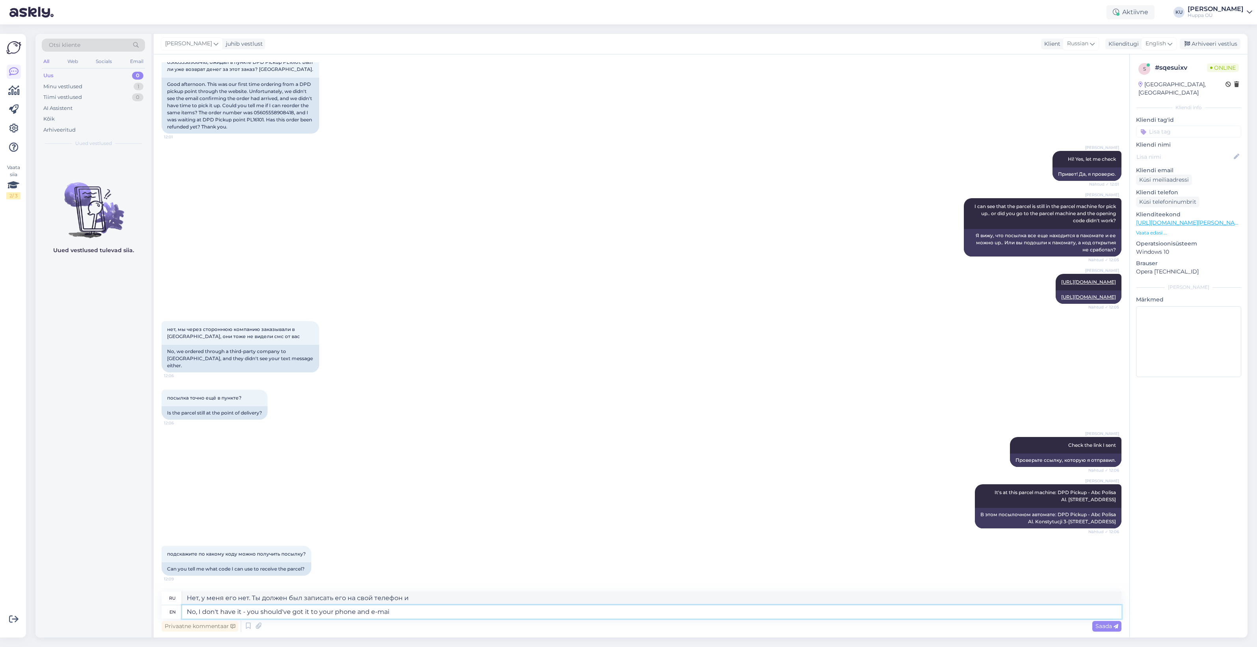
type textarea "No, I don't have it - you should've got it to your phone and e-mail"
type textarea "Нет, у меня его нет. Он должен был быть у тебя на телефоне и электронной почте."
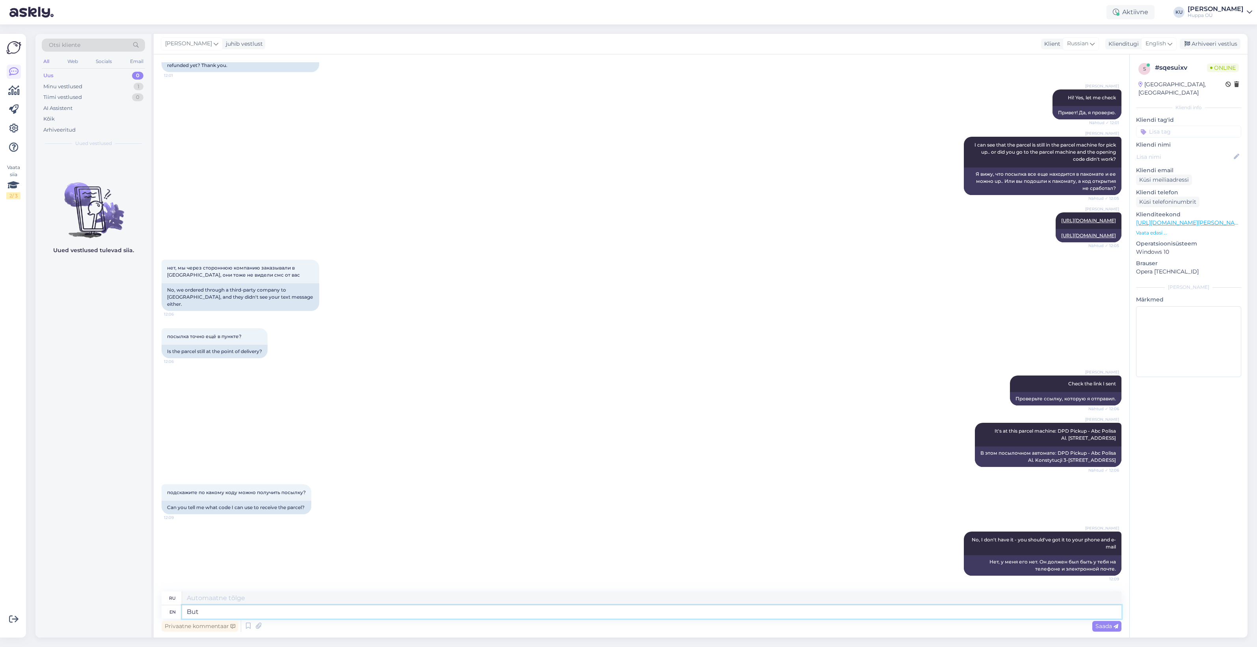
type textarea "But"
type textarea "Но"
type textarea "But I c"
type textarea "Но я"
type textarea "But I can"
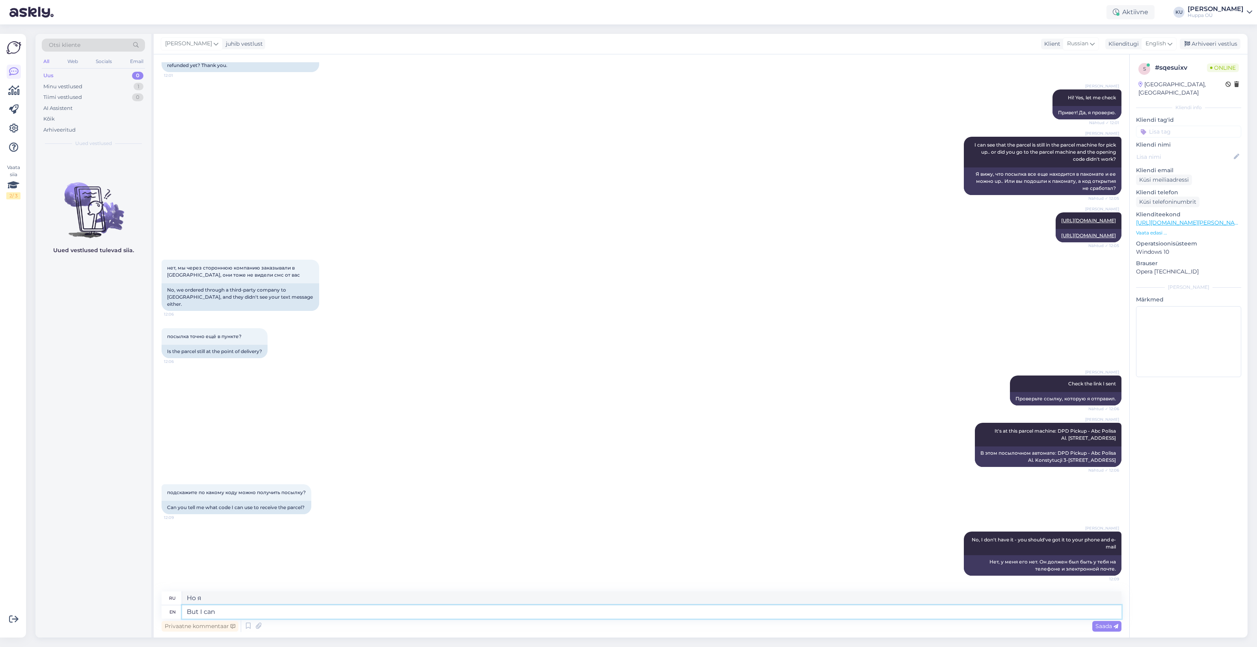
type textarea "Но я могу"
type textarea "But I can write"
type textarea "Но я могу написать"
type textarea "But I can write to dpd"
type textarea "Но я могу написать в dpd"
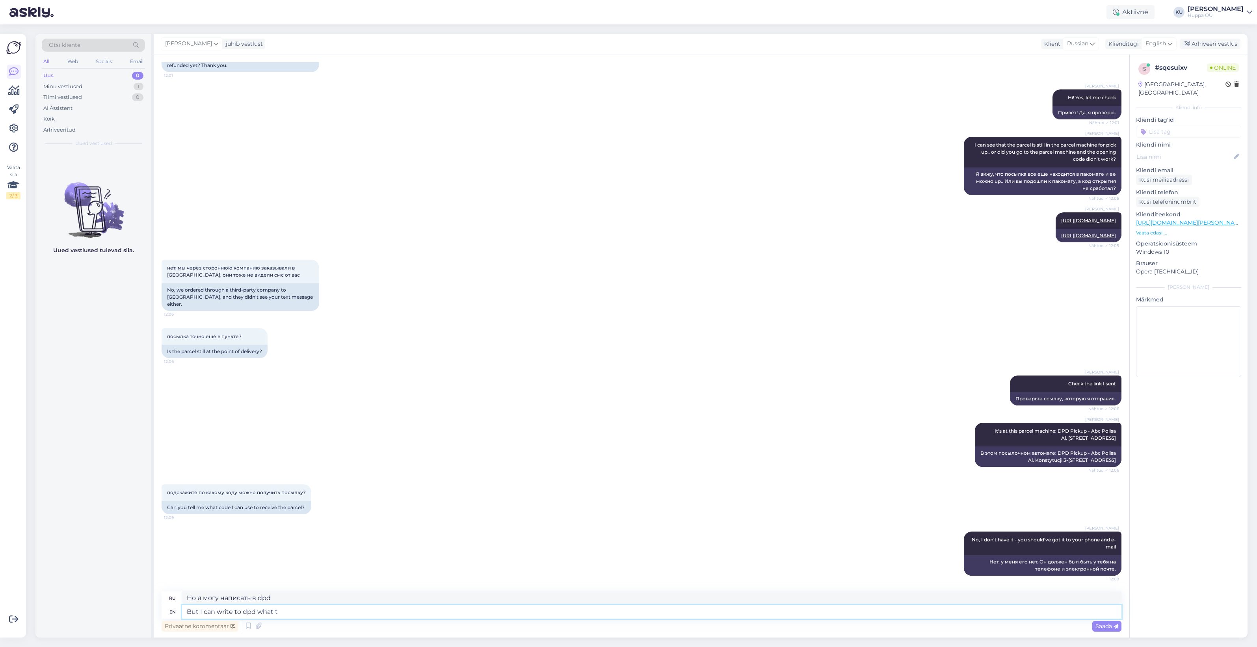
type textarea "But I can write to dpd what th"
type textarea "Но я могу написать в dpd, что"
type textarea "But I can write to dpd what they can"
type textarea "Но я могу написать в dpd, что они"
type textarea "But I can write to dpd what they can do"
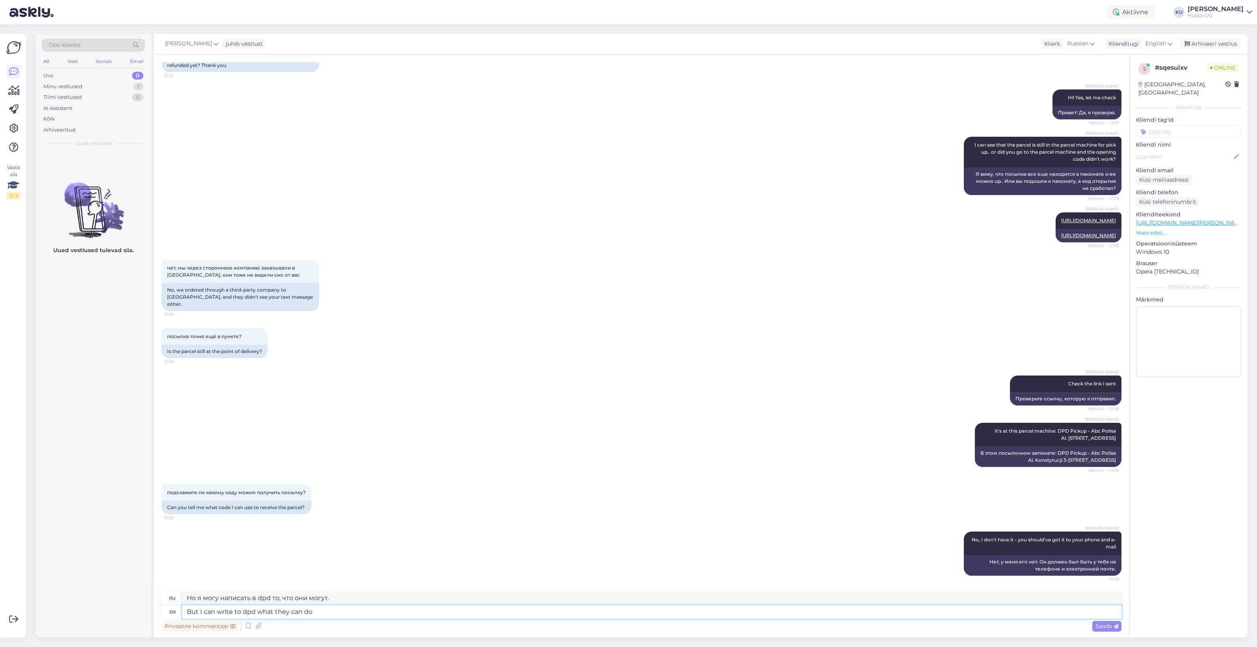
type textarea "Но я могу написать в dpd, что они могут сделать."
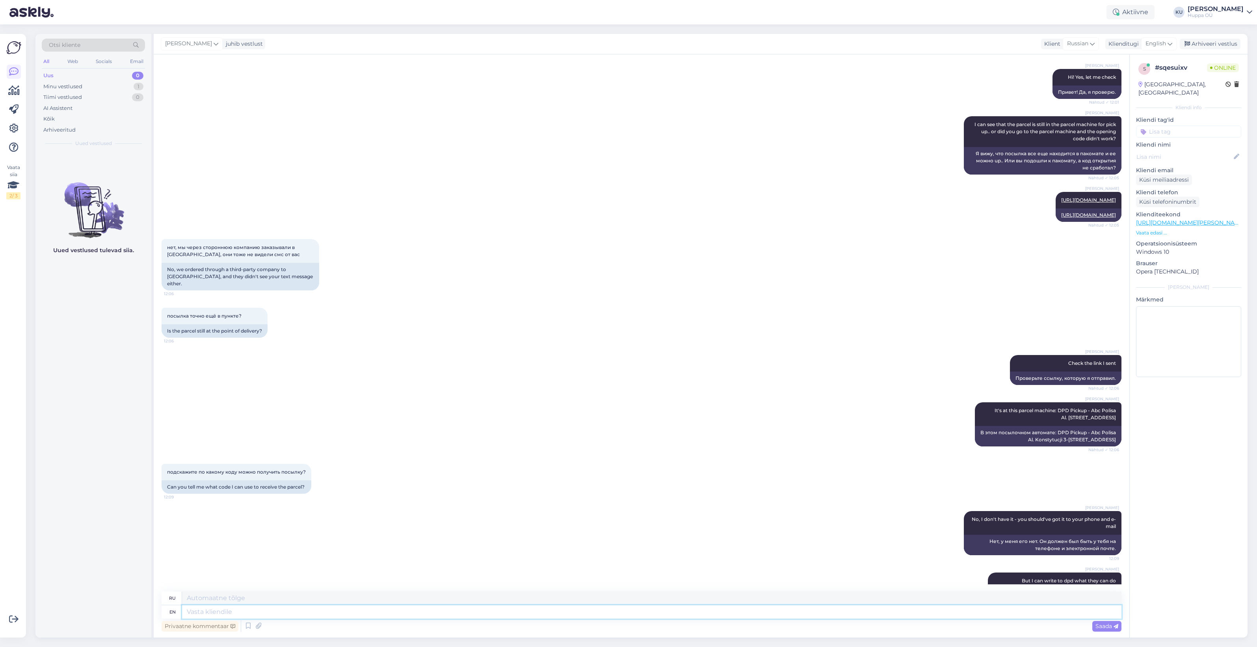
scroll to position [208, 0]
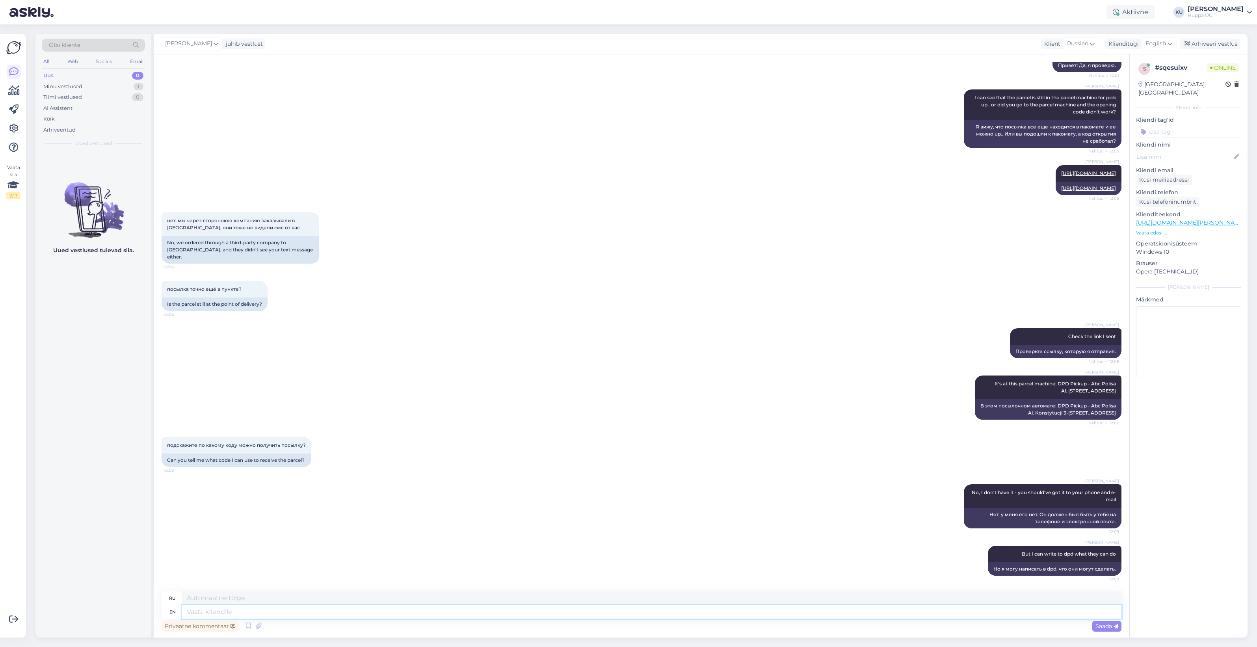
click at [274, 609] on textarea at bounding box center [651, 611] width 939 height 13
type textarea "is t"
type textarea "является"
type textarea "is this c"
type textarea "это"
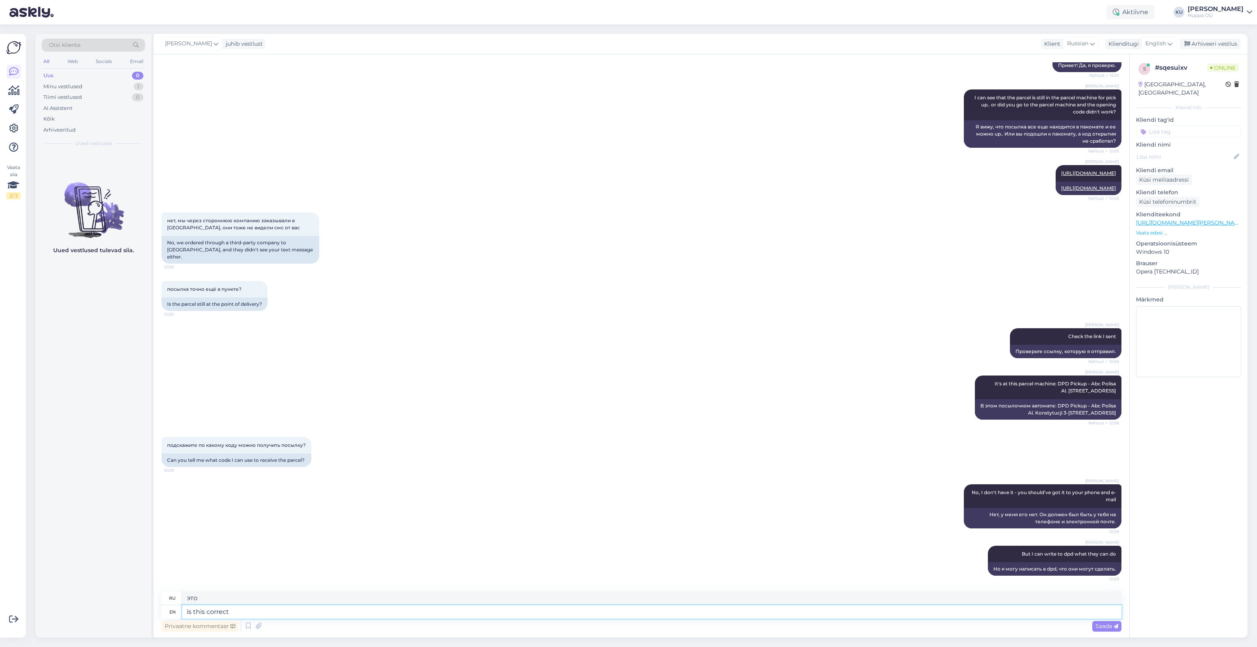
type textarea "is this correct"
type textarea "это правильно?"
type textarea "is this correct e-mail:"
type textarea "это правильный адрес электронной почты:"
paste textarea "anya.denisevich@mail.ru"
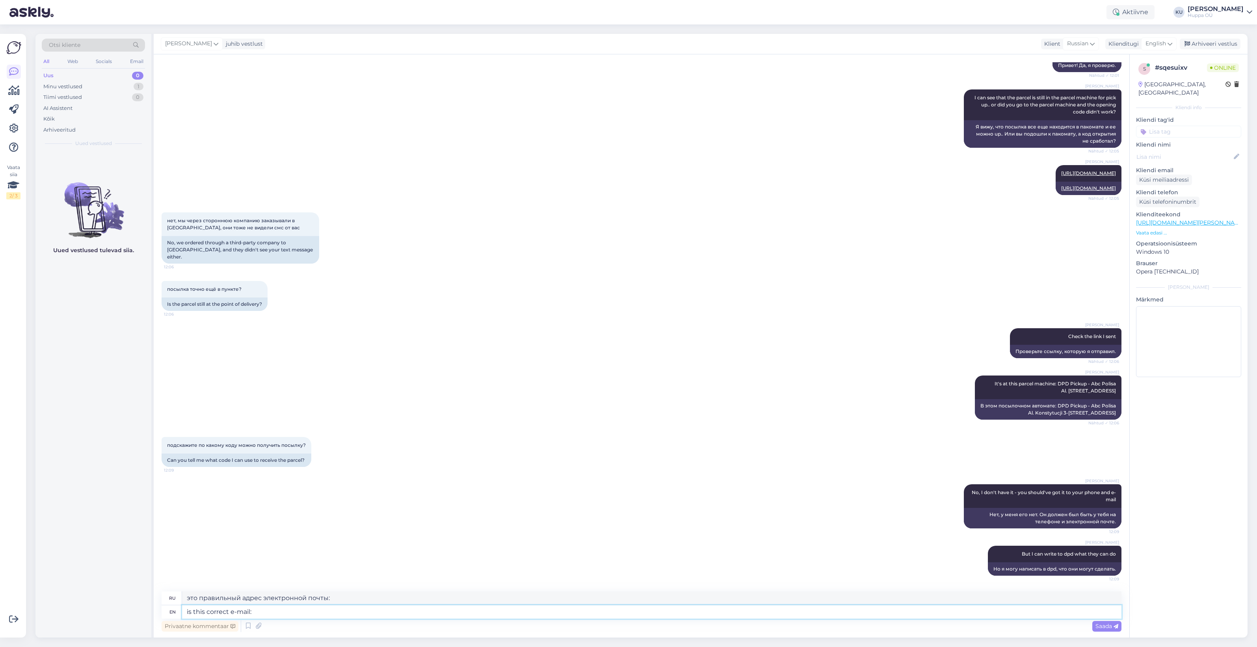
type textarea "is this correct e-mail: anya.denisevich@mail.ru"
type textarea "это правильный адрес электронной почты: anya.denisevich@mail.ru"
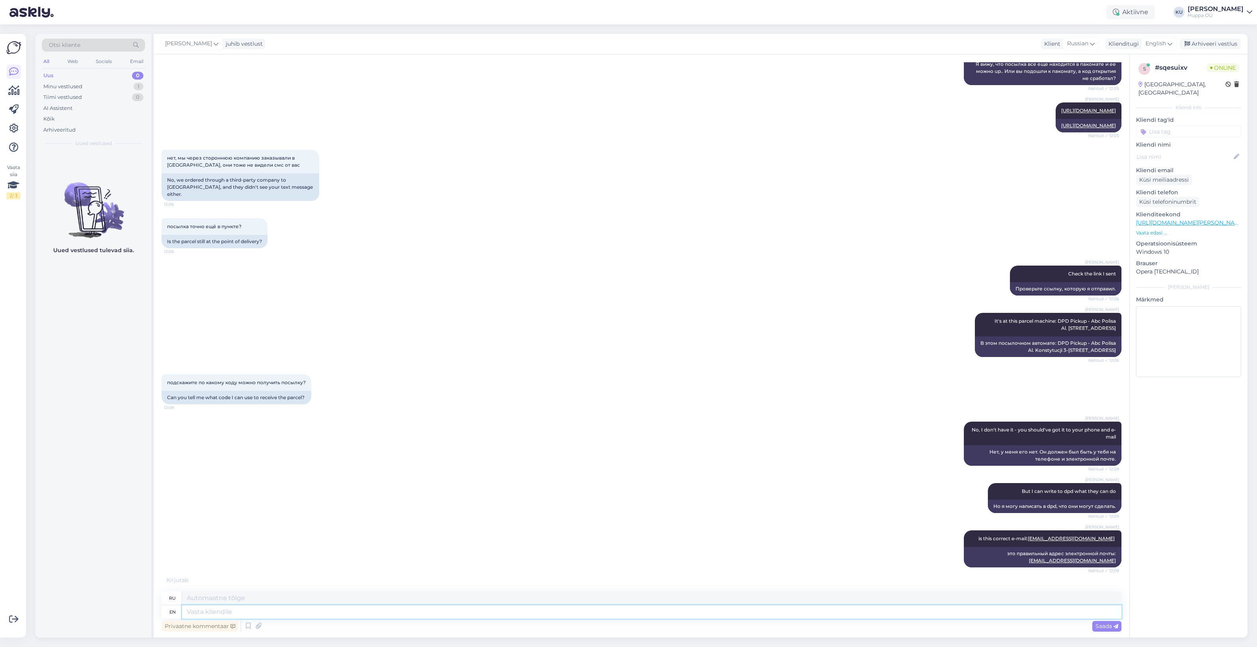
scroll to position [310, 0]
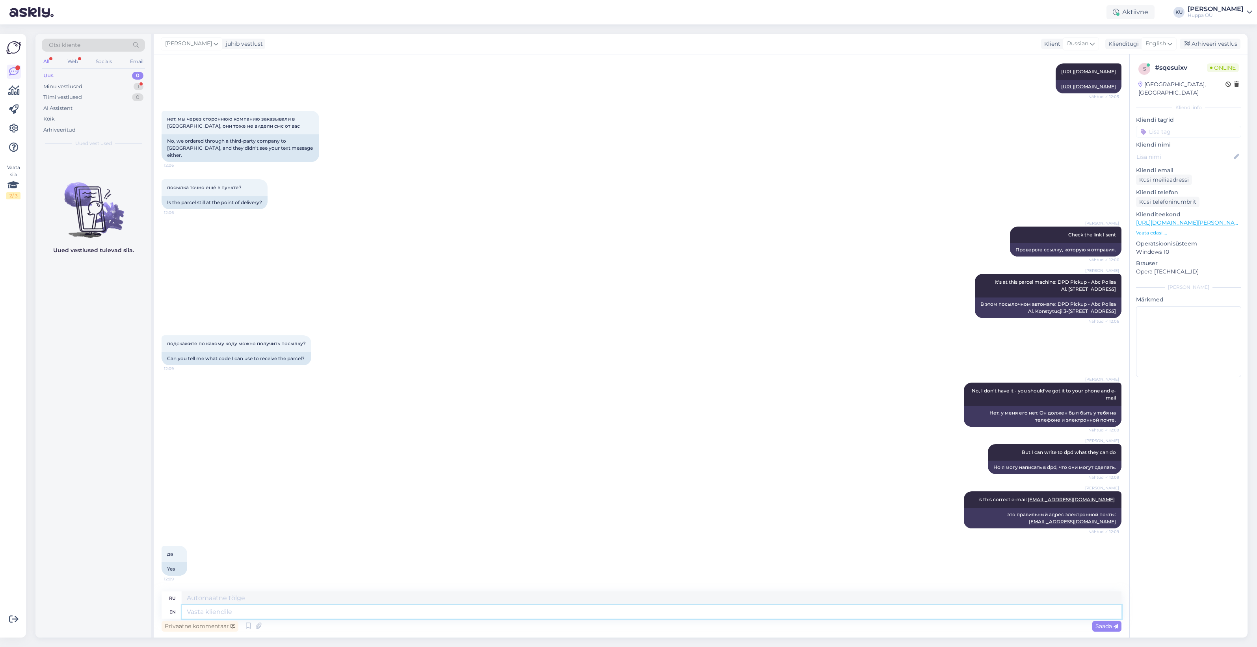
click at [213, 609] on textarea at bounding box center [651, 611] width 939 height 13
type textarea "I w"
type textarea "я"
type textarea "I wrote t"
type textarea "Я написал"
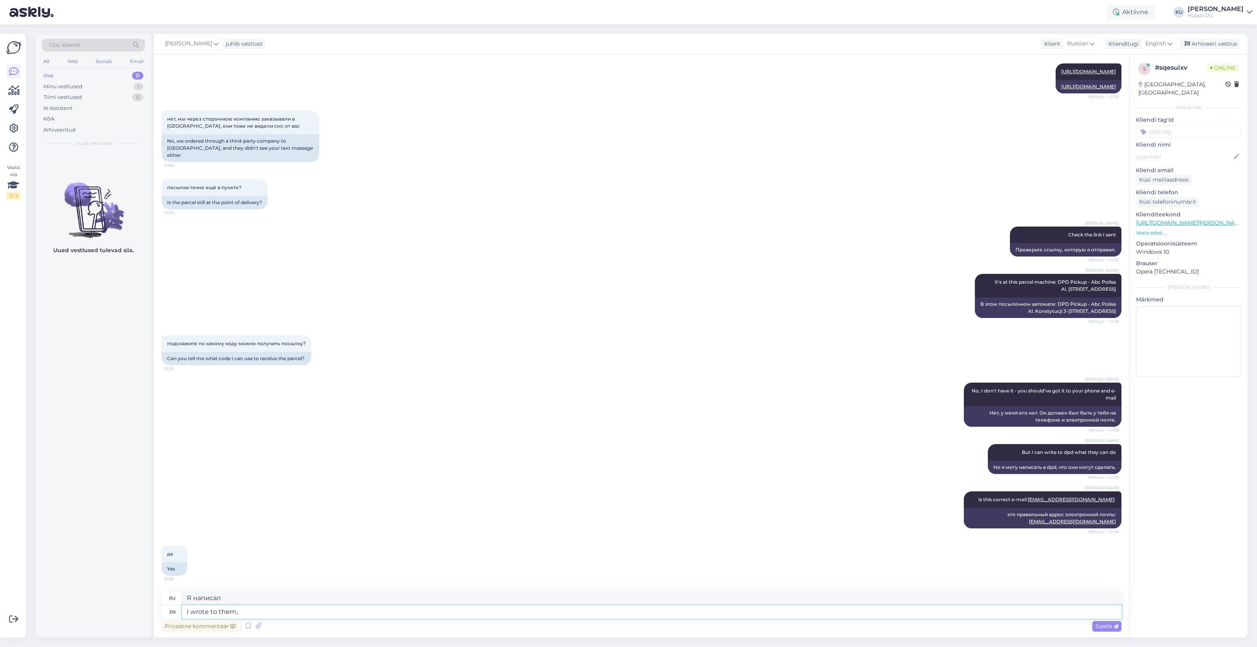
type textarea "I wrote to them,"
type textarea "Я написал им,"
type textarea "I wrote to them, I'll ke"
type textarea "Я им написал, я"
type textarea "I wrote to them, I'll keep y"
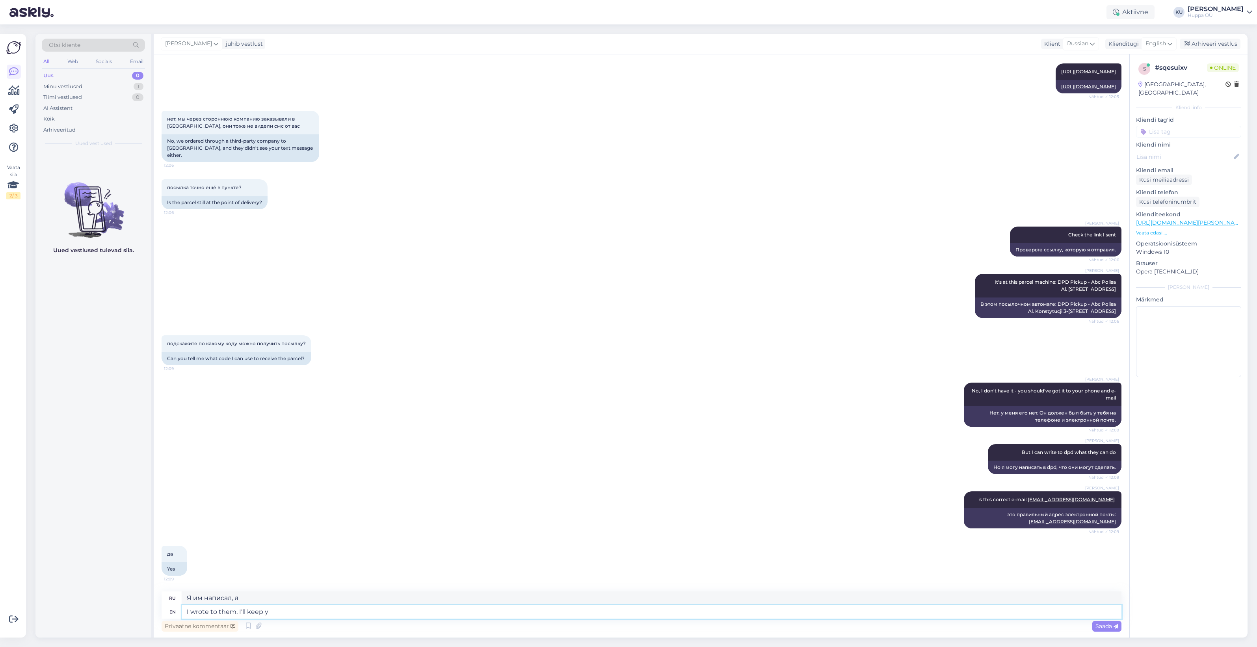
type textarea "Я им написал, сохраню."
type textarea "I wrote to them, I'll keep you u"
type textarea "Я им написала, я сохраню тебя."
type textarea "I wrote to them, I'll keep you updated"
type textarea "Я им написала, буду держать вас в курсе."
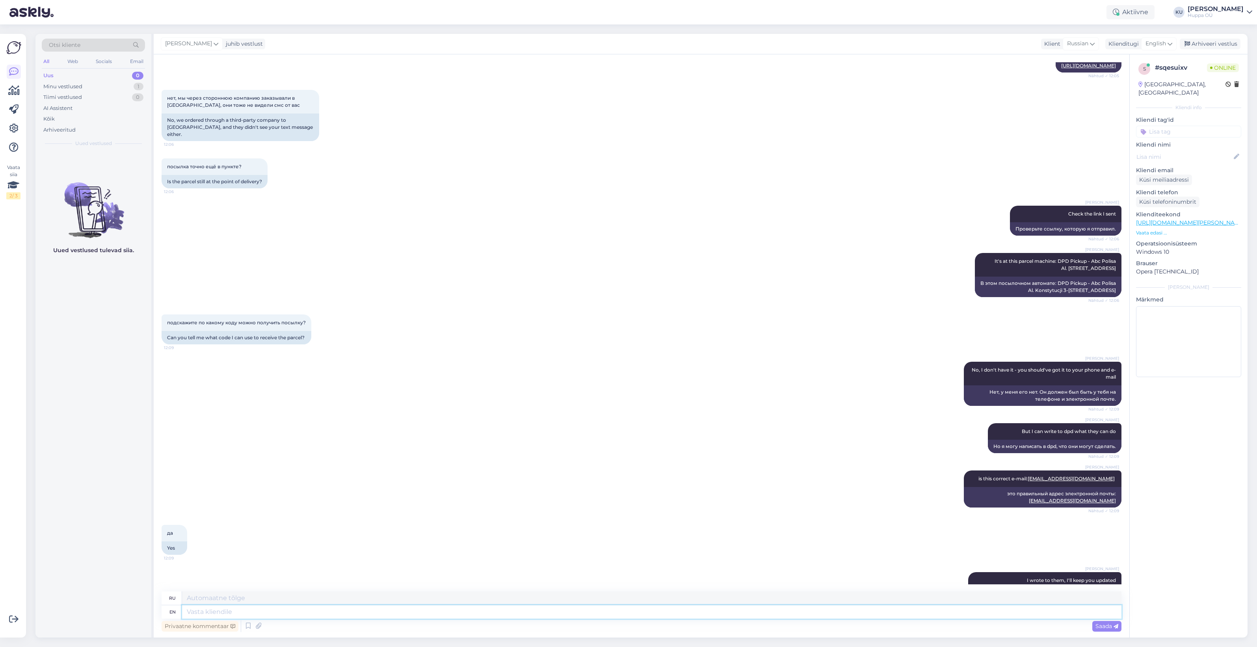
scroll to position [356, 0]
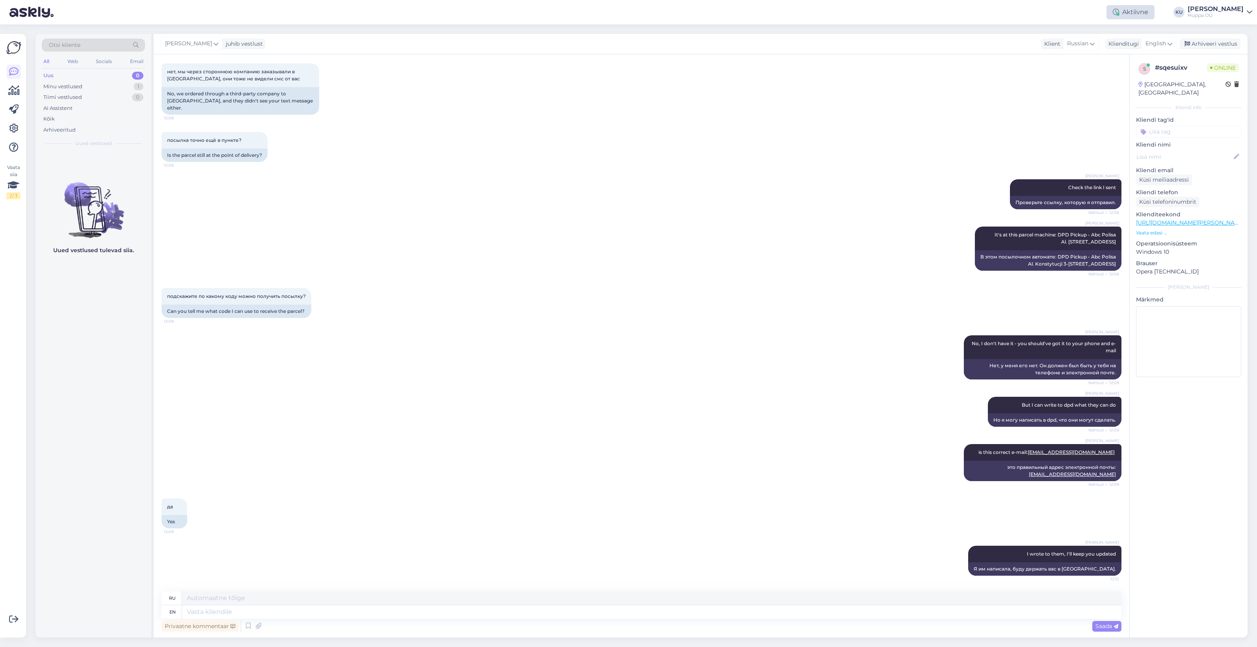
click at [1149, 16] on div "Aktiivne" at bounding box center [1130, 12] width 48 height 14
click at [1130, 49] on button "30 minutit" at bounding box center [1129, 48] width 35 height 9
